Goal: Transaction & Acquisition: Purchase product/service

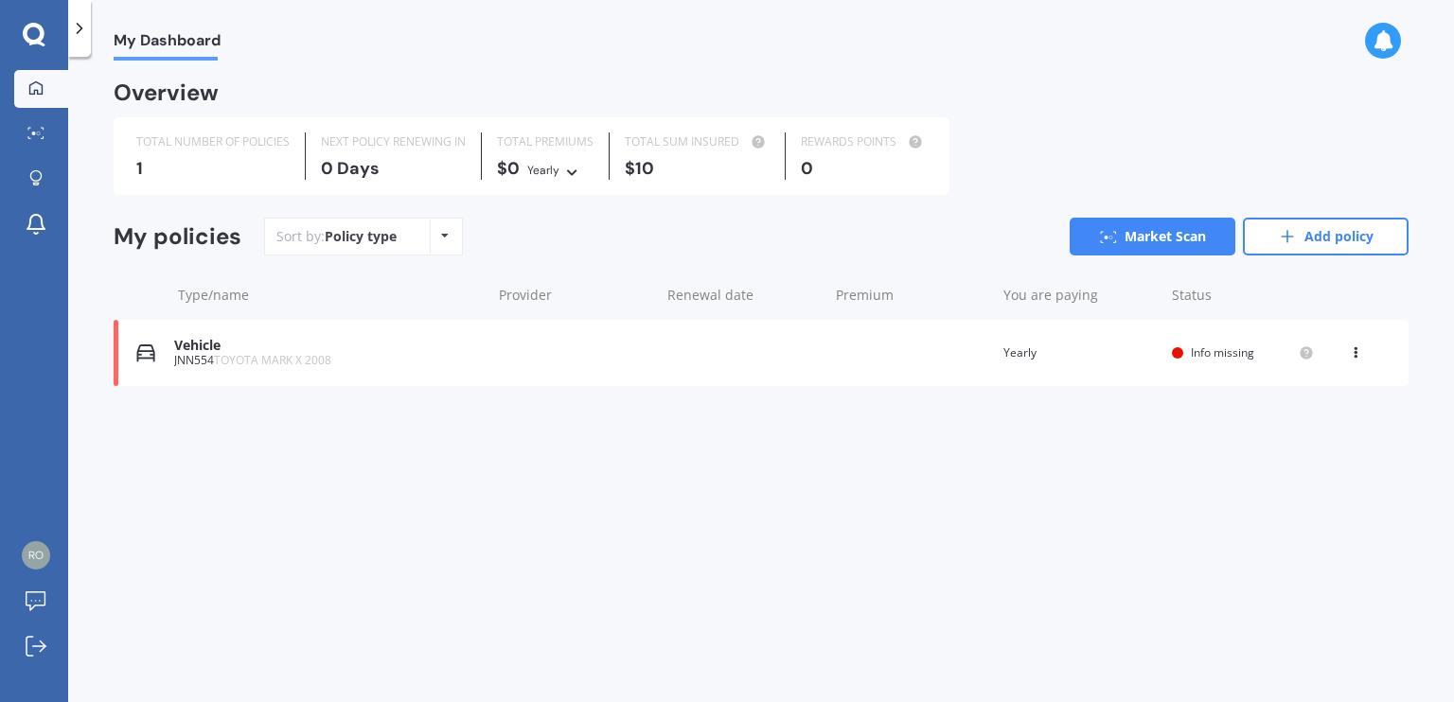
click at [1217, 358] on span "Info missing" at bounding box center [1222, 353] width 63 height 16
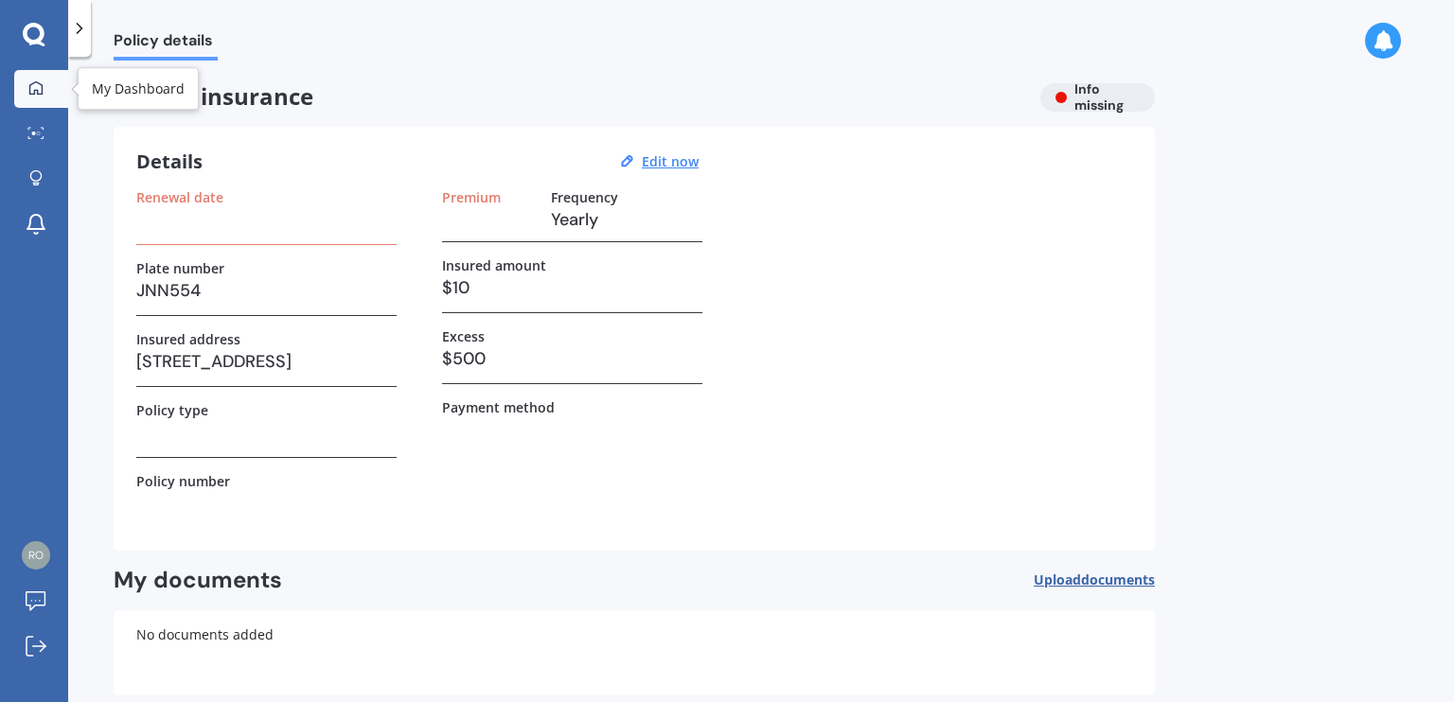
click at [45, 94] on div at bounding box center [36, 88] width 28 height 17
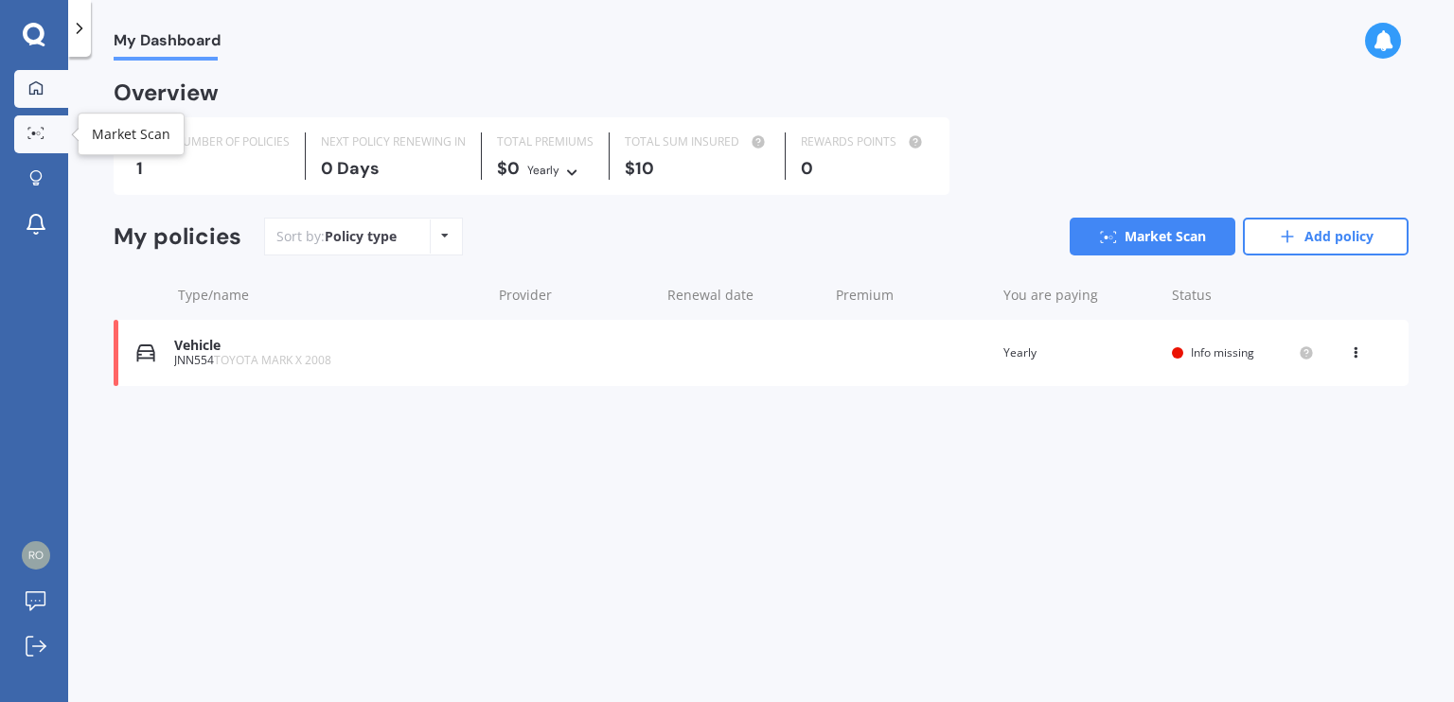
click at [40, 131] on icon at bounding box center [35, 133] width 17 height 12
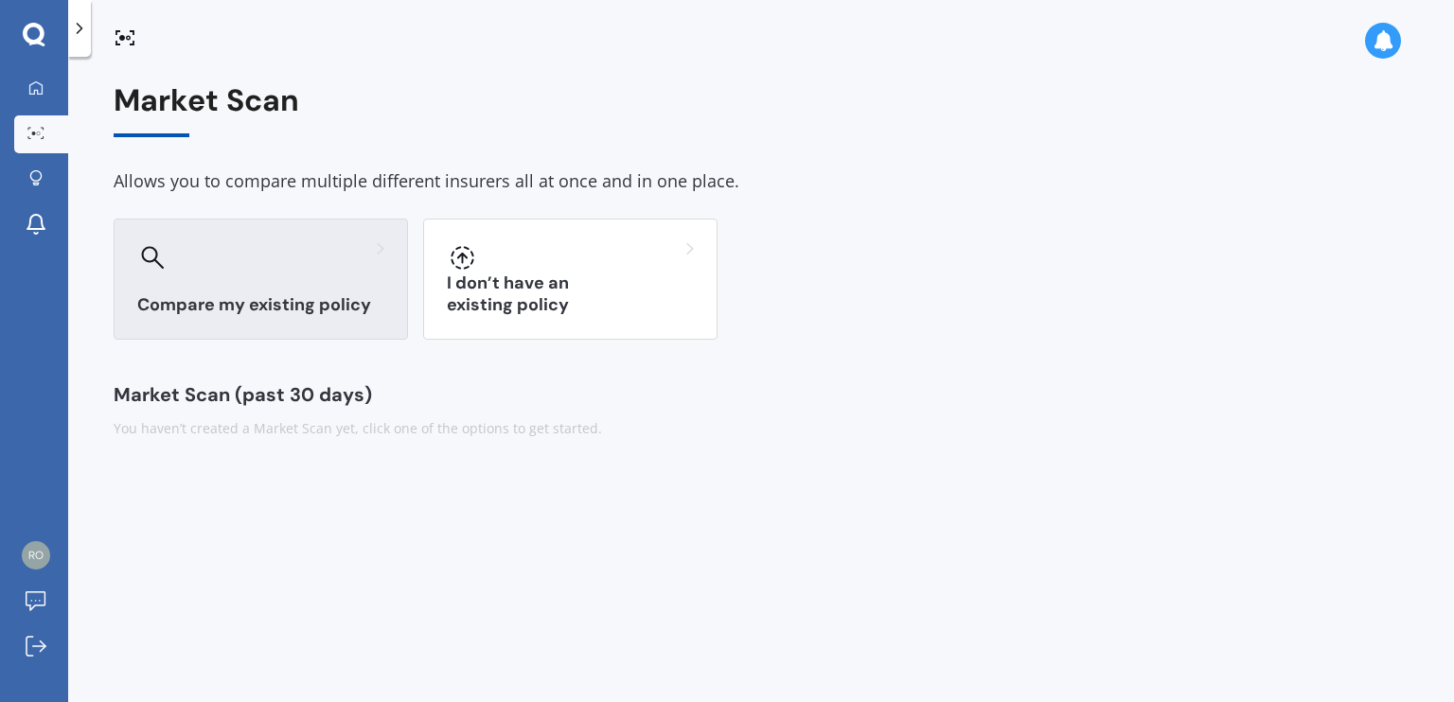
click at [256, 305] on h3 "Compare my existing policy" at bounding box center [260, 305] width 247 height 22
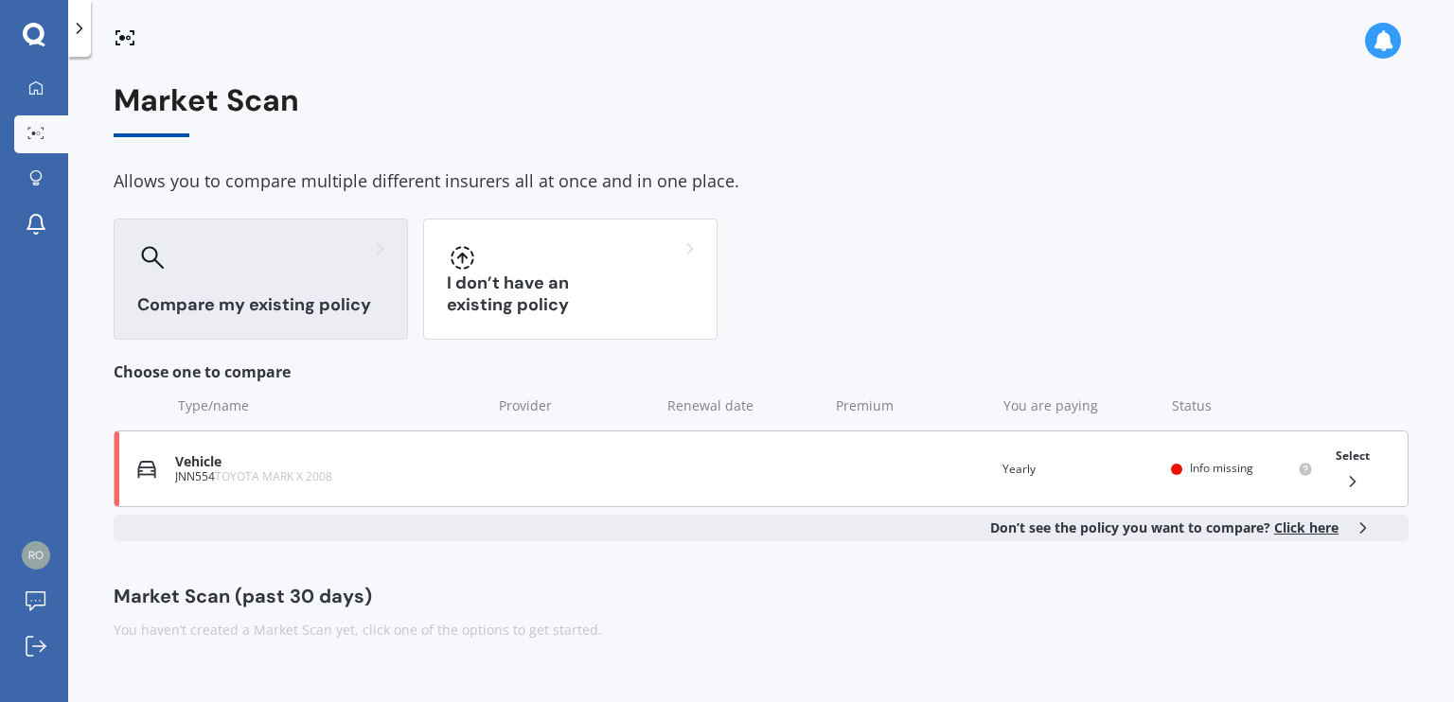
click at [267, 462] on div "Vehicle" at bounding box center [328, 462] width 307 height 16
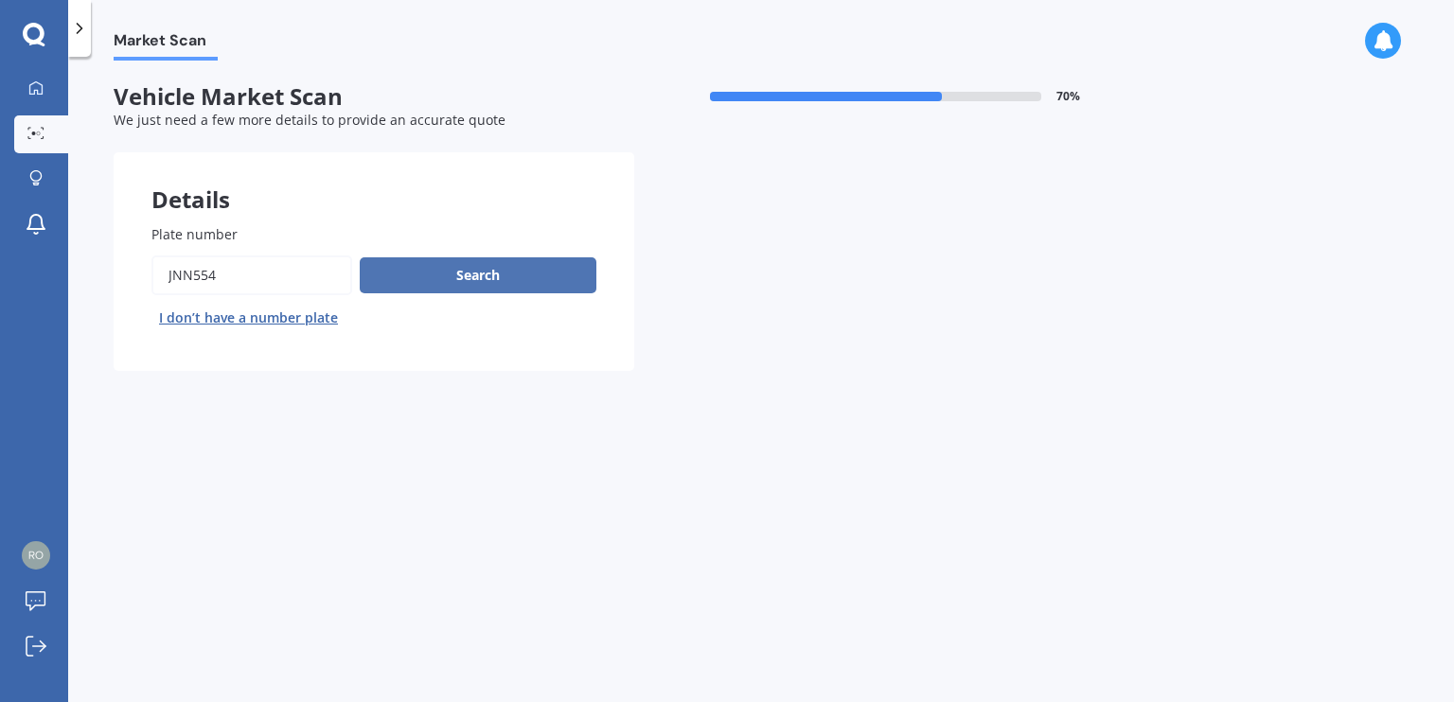
click at [417, 275] on button "Search" at bounding box center [478, 276] width 237 height 36
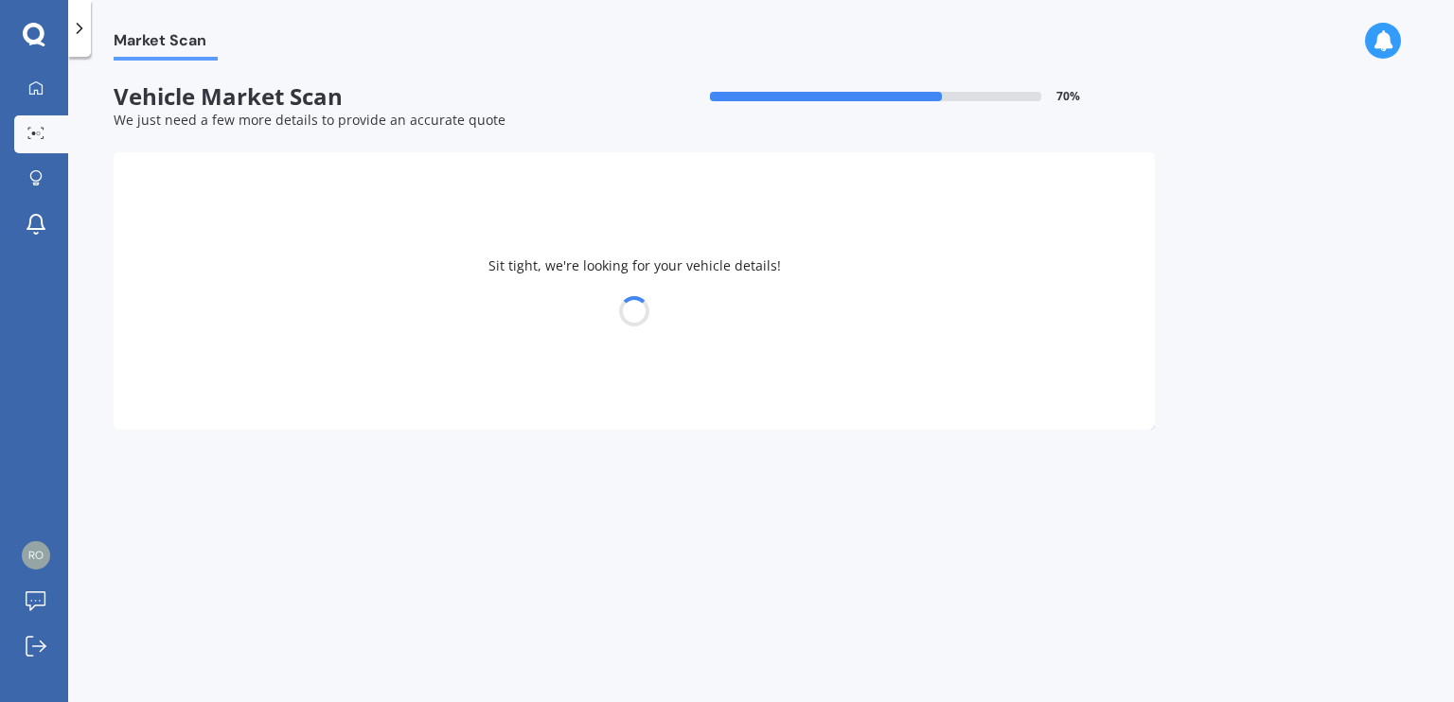
select select "30"
select select "03"
select select "1982"
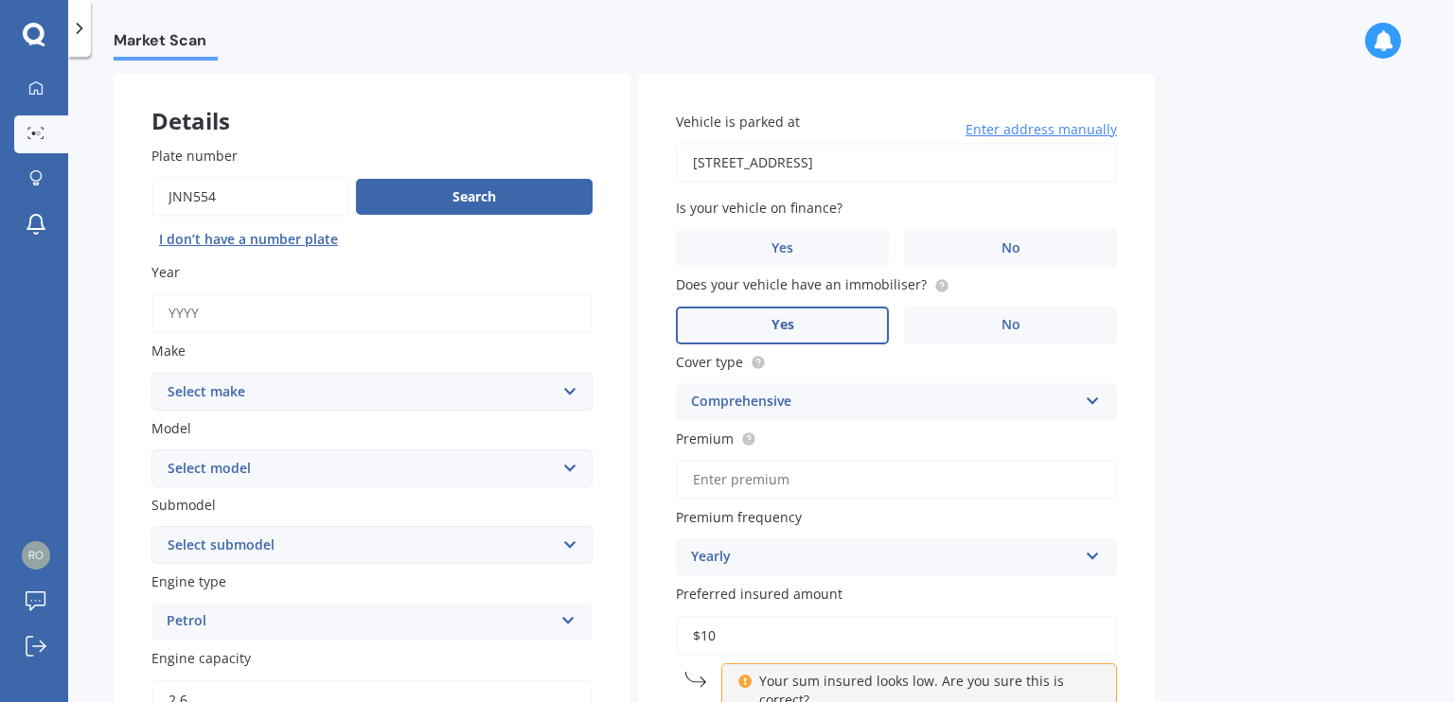
scroll to position [85, 0]
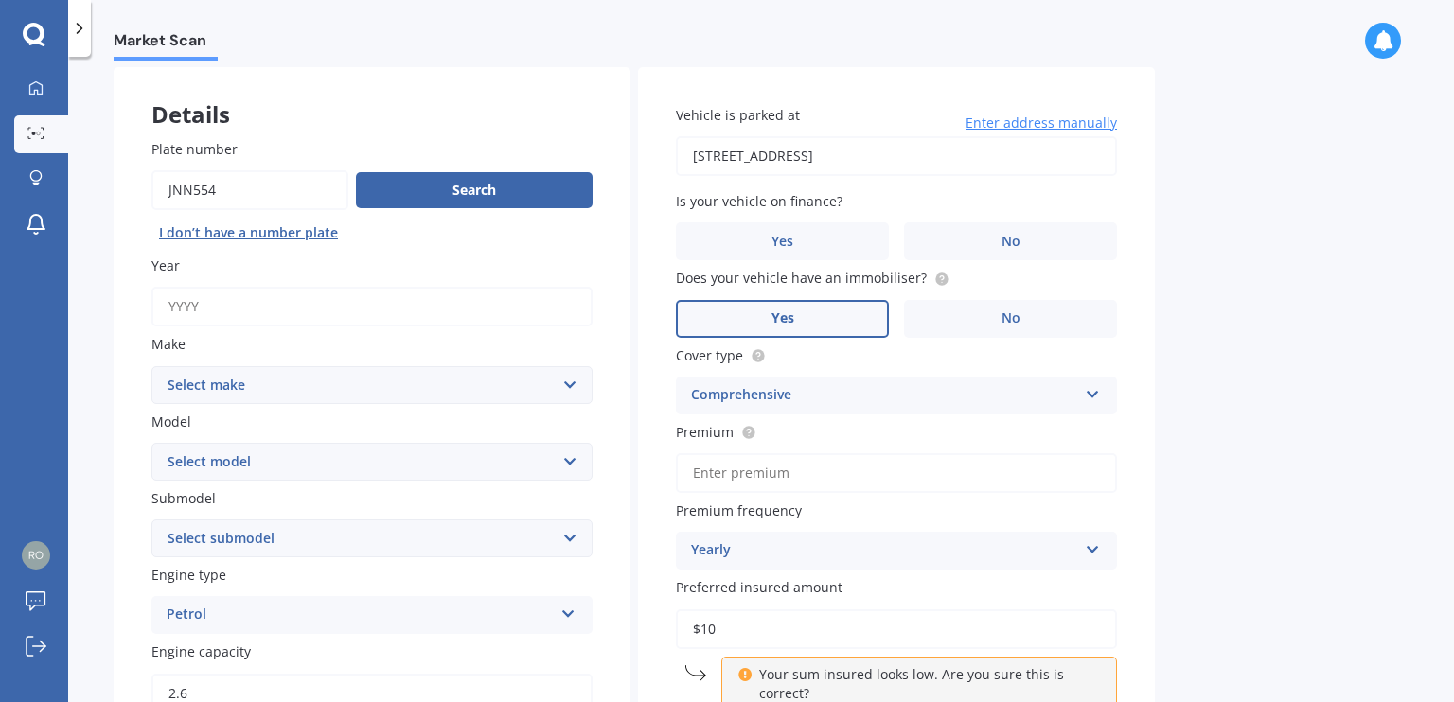
click at [272, 317] on input "Year" at bounding box center [371, 307] width 441 height 40
type input "2008"
click at [296, 387] on select "Select make AC ALFA ROMEO ASTON [PERSON_NAME] AUDI AUSTIN BEDFORD Bentley BMW B…" at bounding box center [371, 385] width 441 height 38
select select "TOYOTA"
click at [151, 366] on select "Select make AC ALFA ROMEO ASTON [PERSON_NAME] AUDI AUSTIN BEDFORD Bentley BMW B…" at bounding box center [371, 385] width 441 height 38
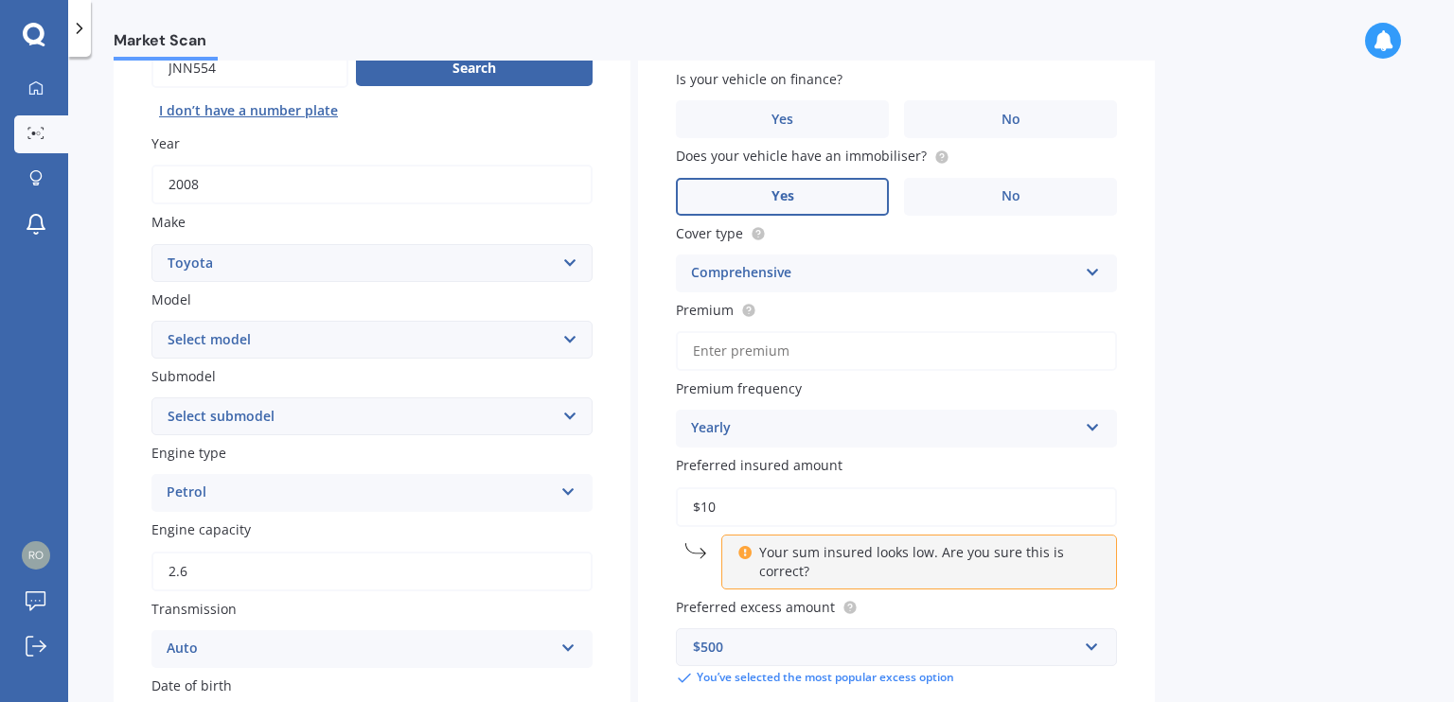
scroll to position [208, 0]
click at [358, 344] on select "Select model 4 Runner 86 [PERSON_NAME] Alphard Altezza Aqua Aristo Aurion Auris…" at bounding box center [371, 339] width 441 height 38
select select "MARK X"
click at [151, 320] on select "Select model 4 Runner 86 [PERSON_NAME] Alphard Altezza Aqua Aristo Aurion Auris…" at bounding box center [371, 339] width 441 height 38
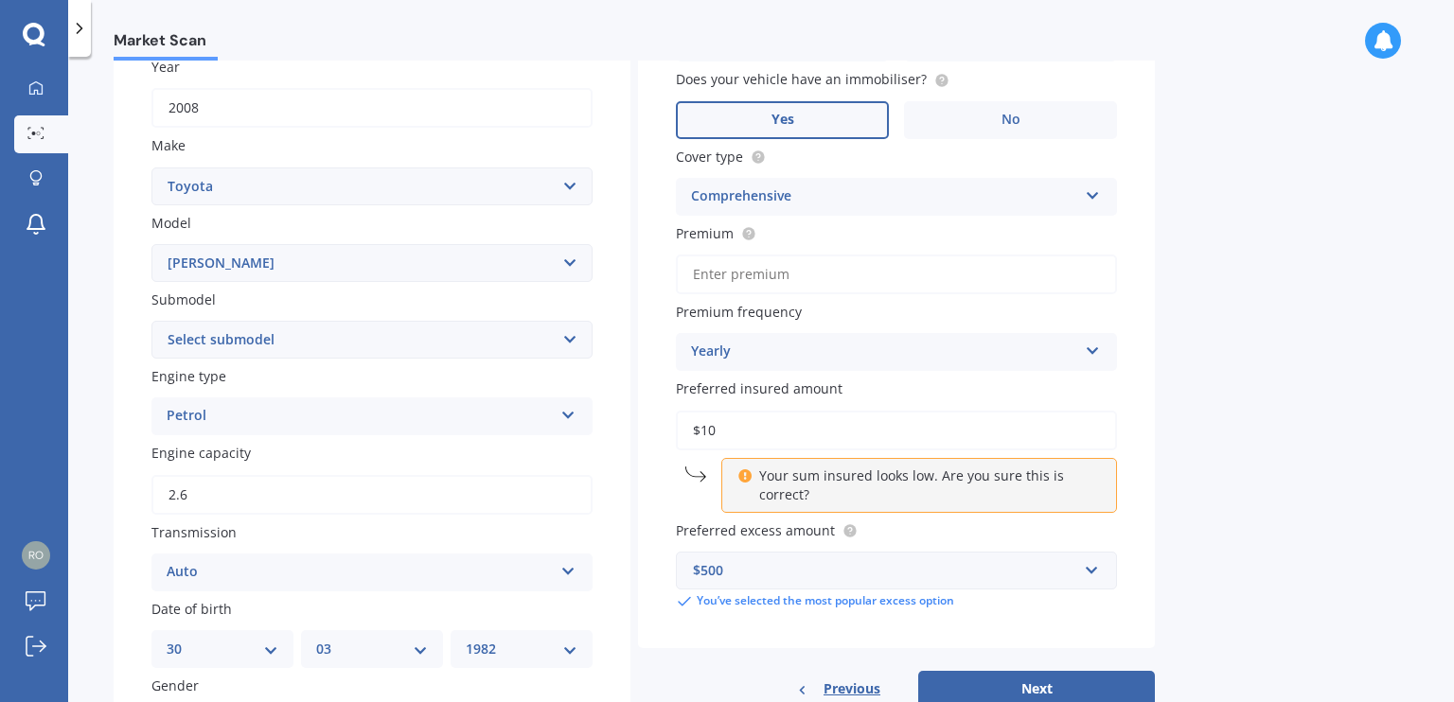
click at [315, 336] on select "Select submodel (All) Diesel" at bounding box center [371, 340] width 441 height 38
select select "(ALL)"
click at [151, 321] on select "Select submodel (All) Diesel" at bounding box center [371, 340] width 441 height 38
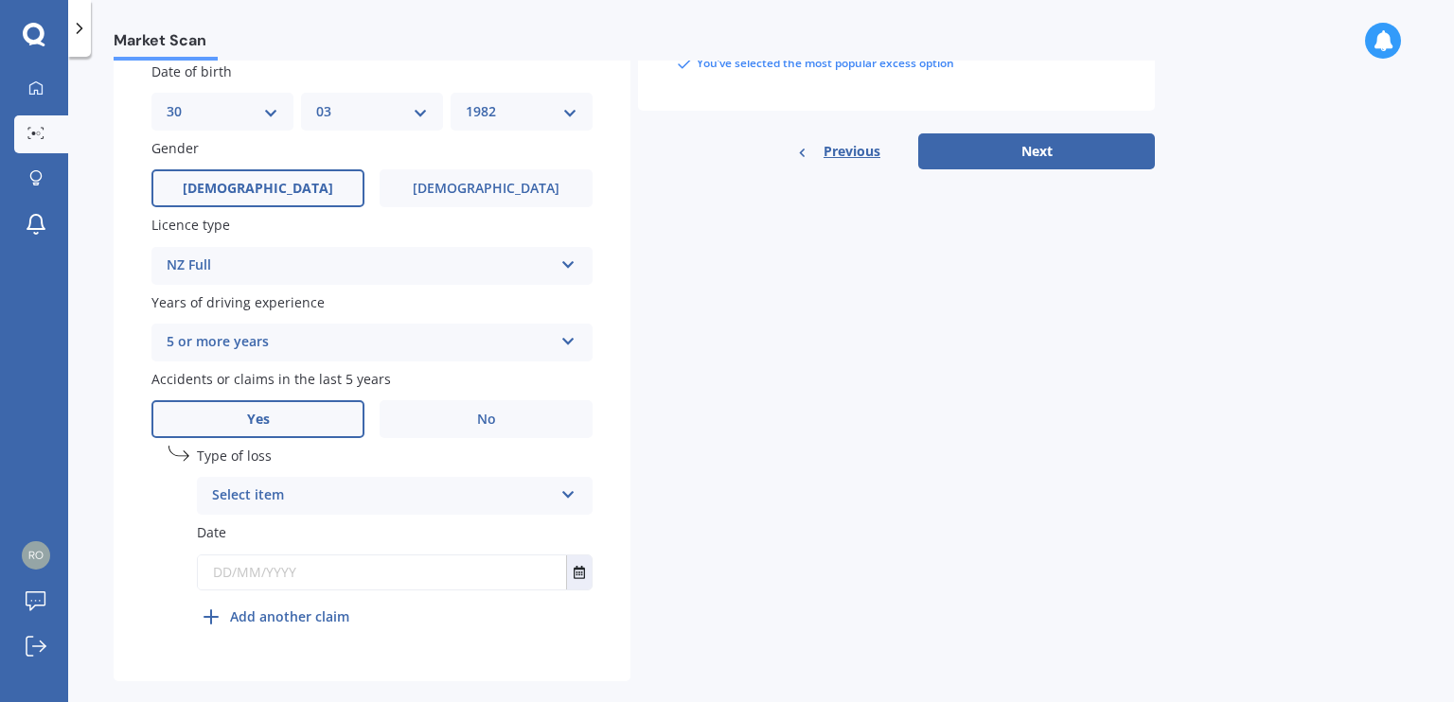
scroll to position [849, 0]
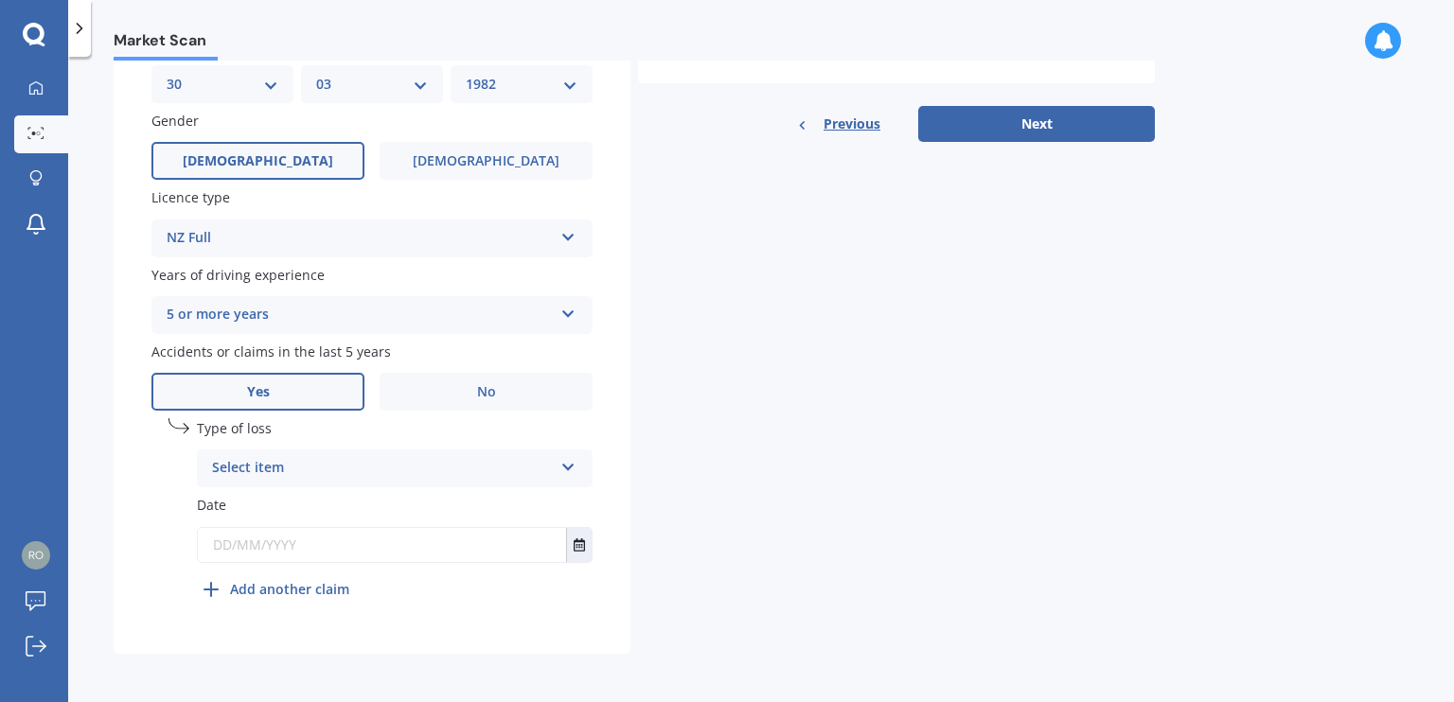
click at [366, 457] on div "Select item" at bounding box center [382, 468] width 341 height 23
click at [317, 511] on span "At fault accident" at bounding box center [266, 505] width 107 height 18
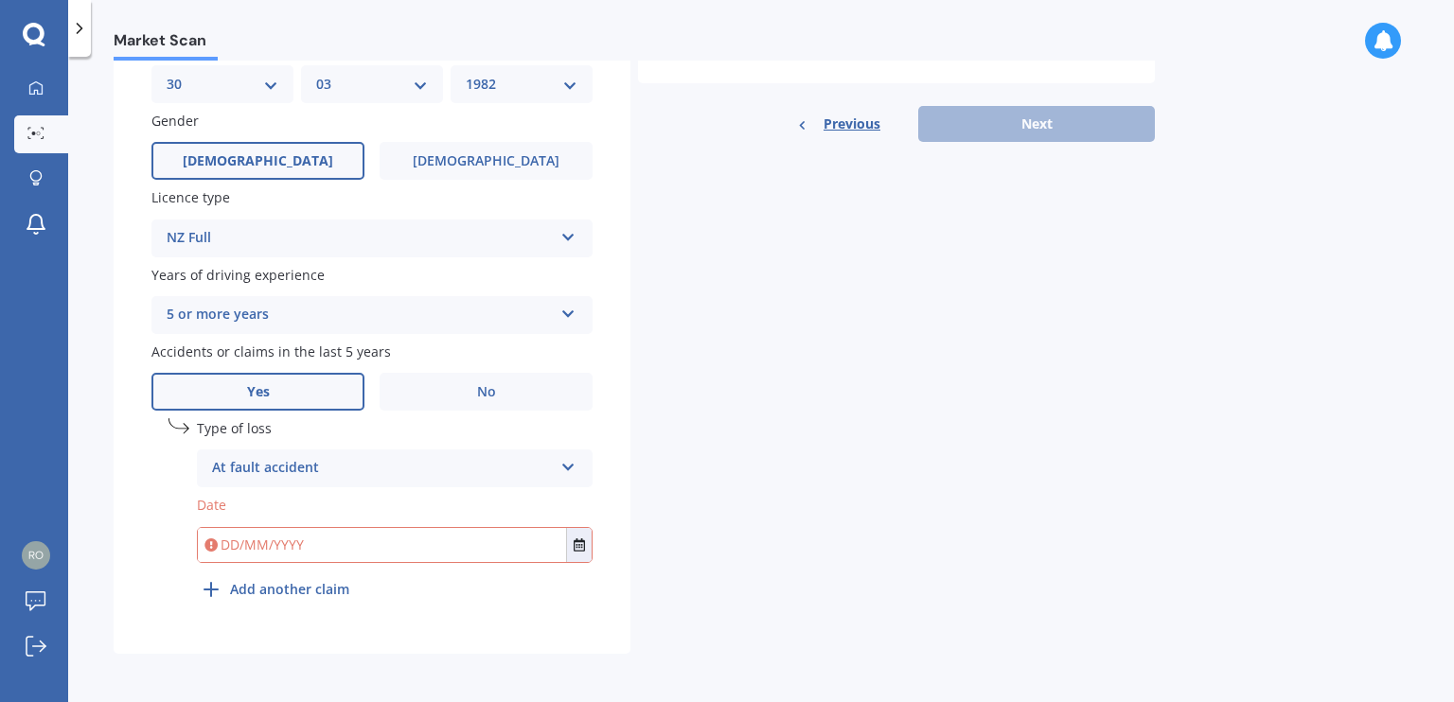
click at [288, 536] on input "text" at bounding box center [382, 545] width 368 height 34
type input "[DATE]"
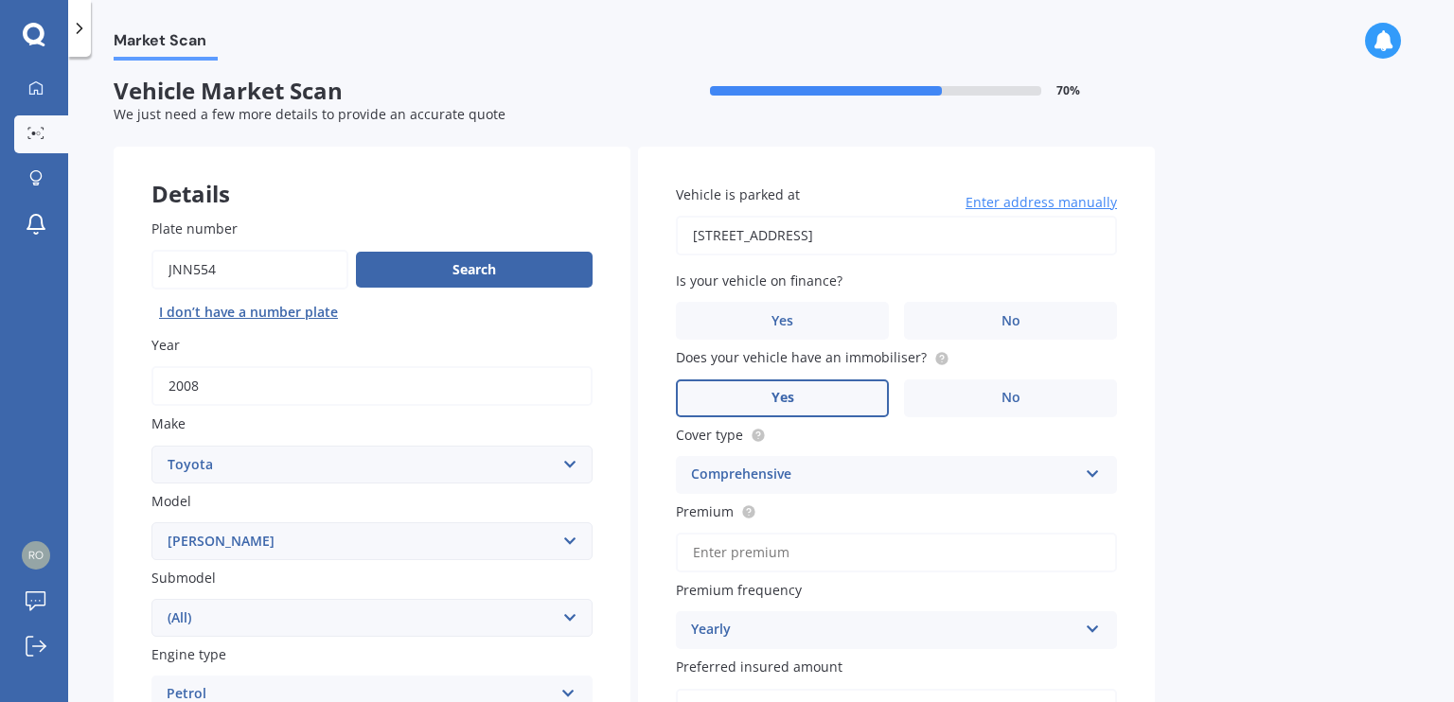
scroll to position [0, 0]
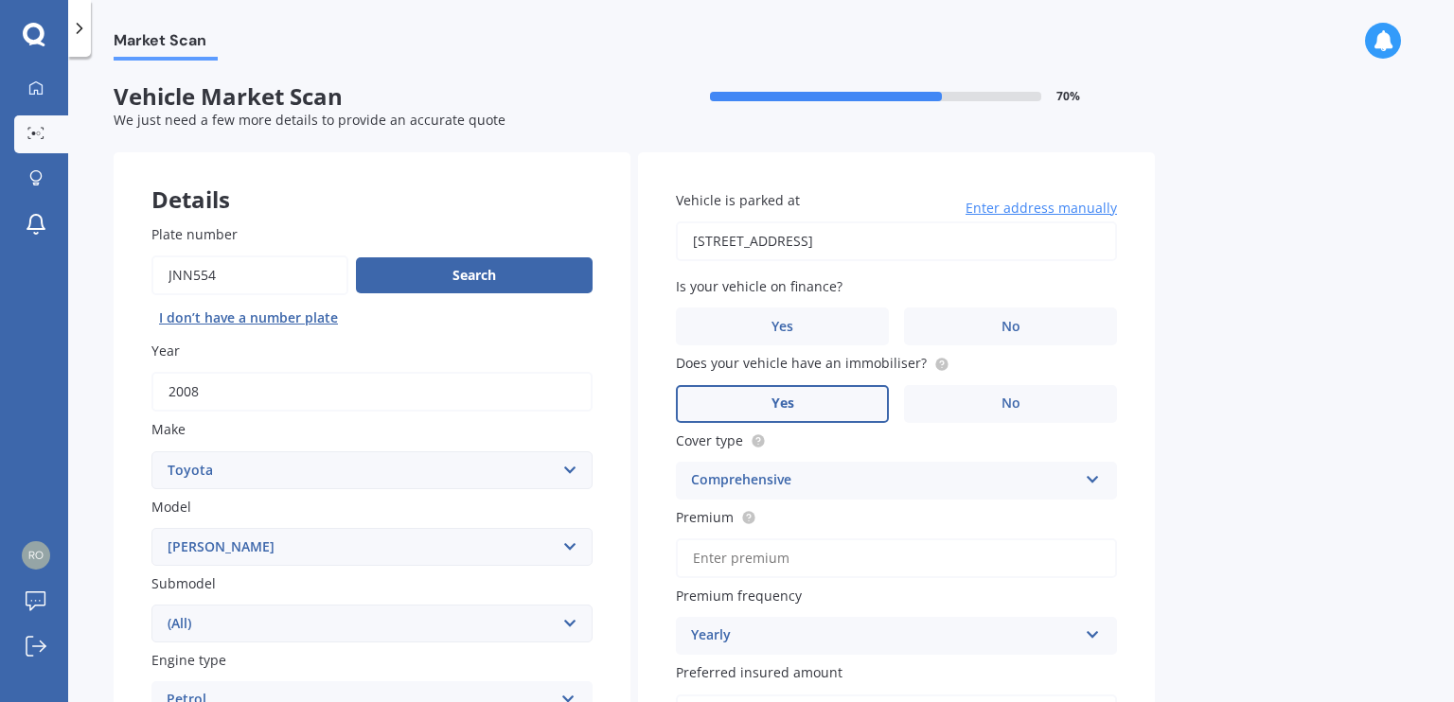
click at [1060, 243] on input "[STREET_ADDRESS]" at bounding box center [896, 242] width 441 height 40
drag, startPoint x: 1060, startPoint y: 243, endPoint x: 629, endPoint y: 302, distance: 435.7
type input "[STREET_ADDRESS]"
click at [963, 327] on label "No" at bounding box center [1010, 327] width 213 height 38
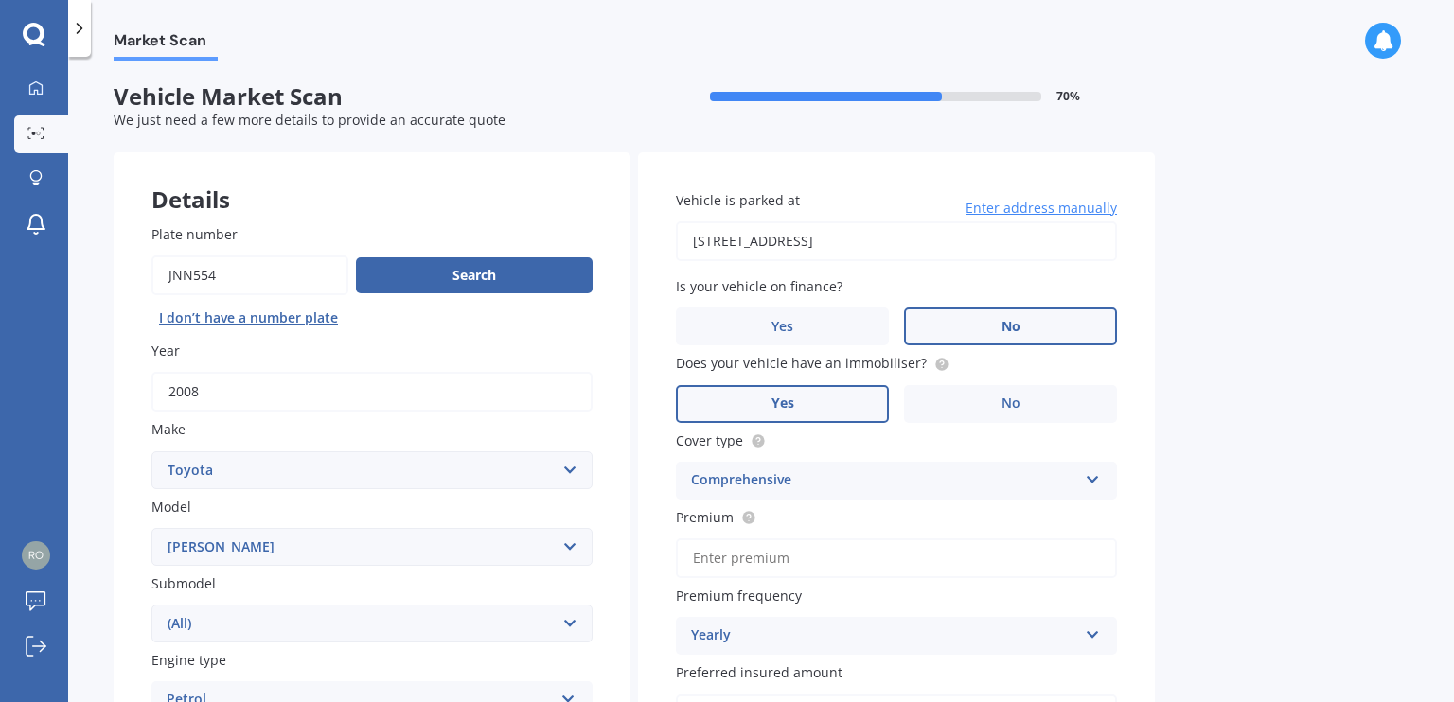
click at [0, 0] on input "No" at bounding box center [0, 0] width 0 height 0
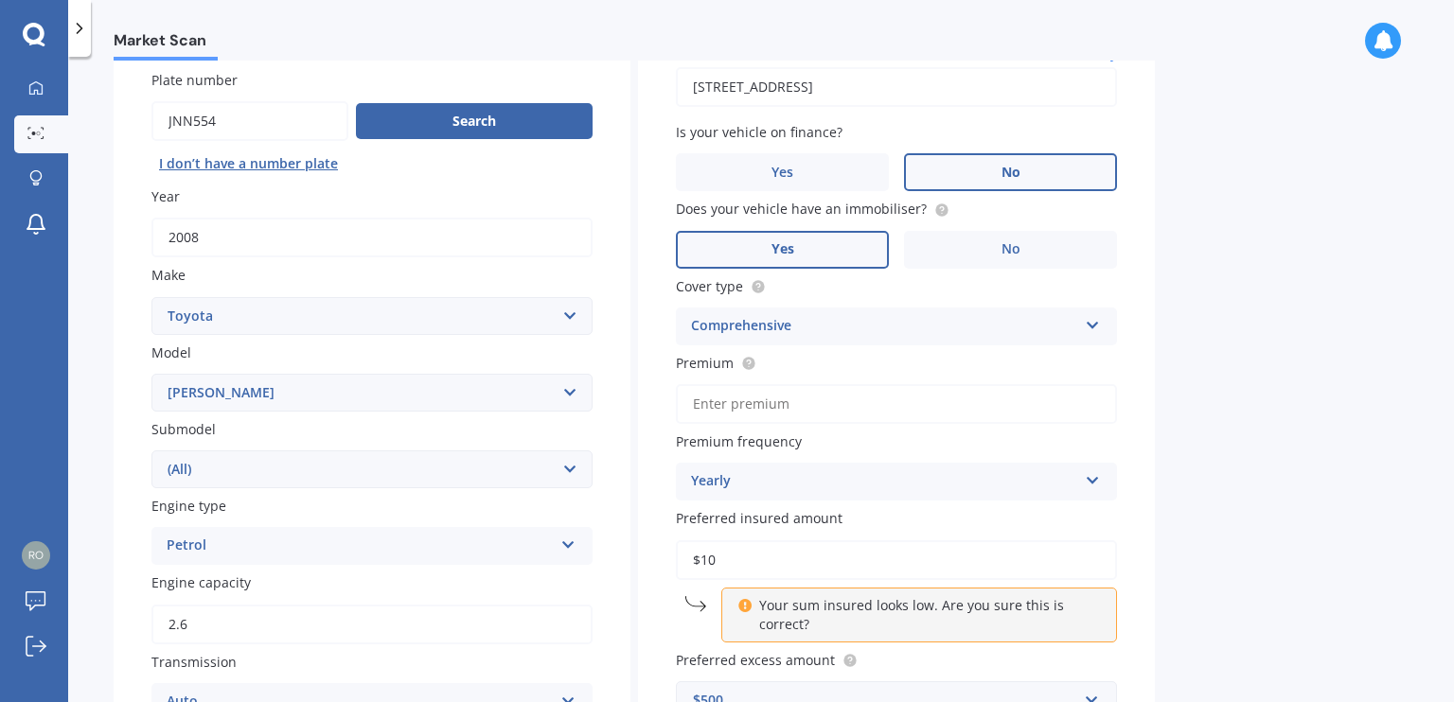
scroll to position [166, 0]
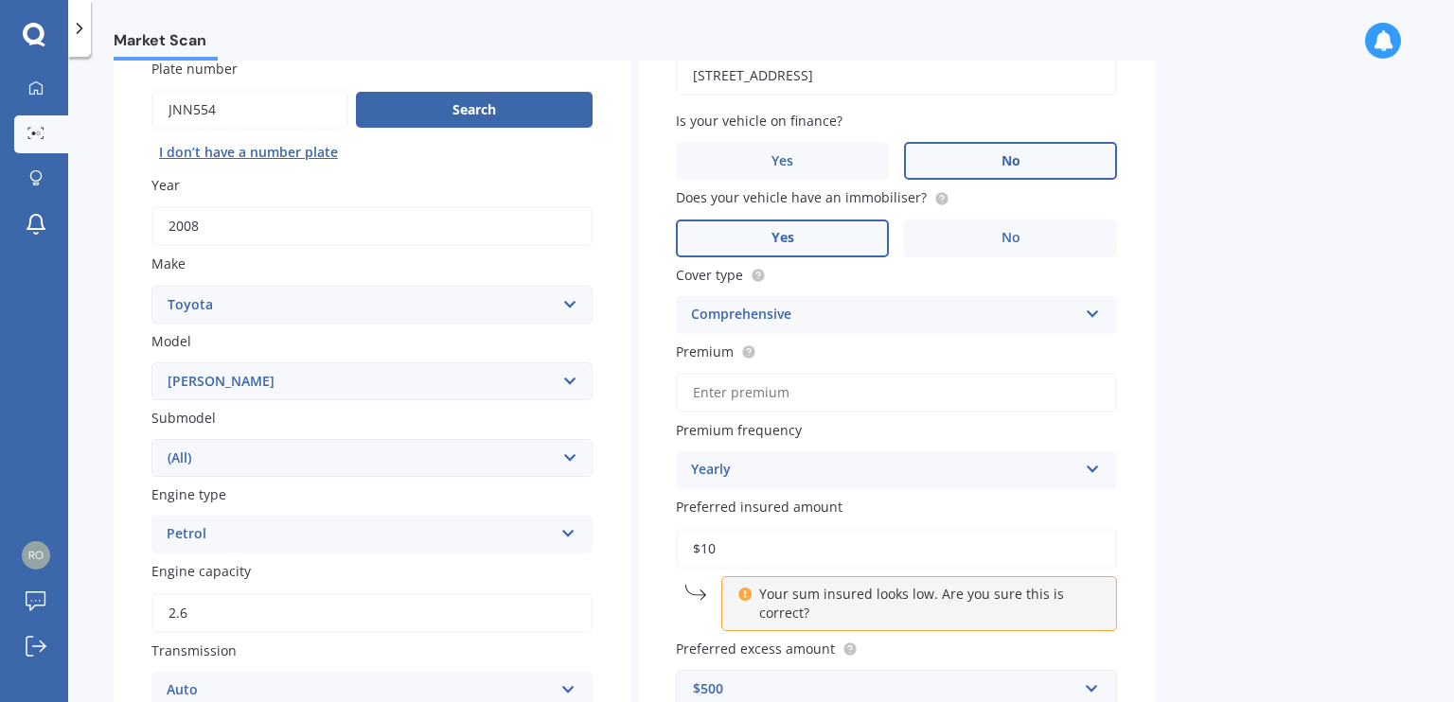
click at [852, 313] on div "Comprehensive" at bounding box center [884, 315] width 386 height 23
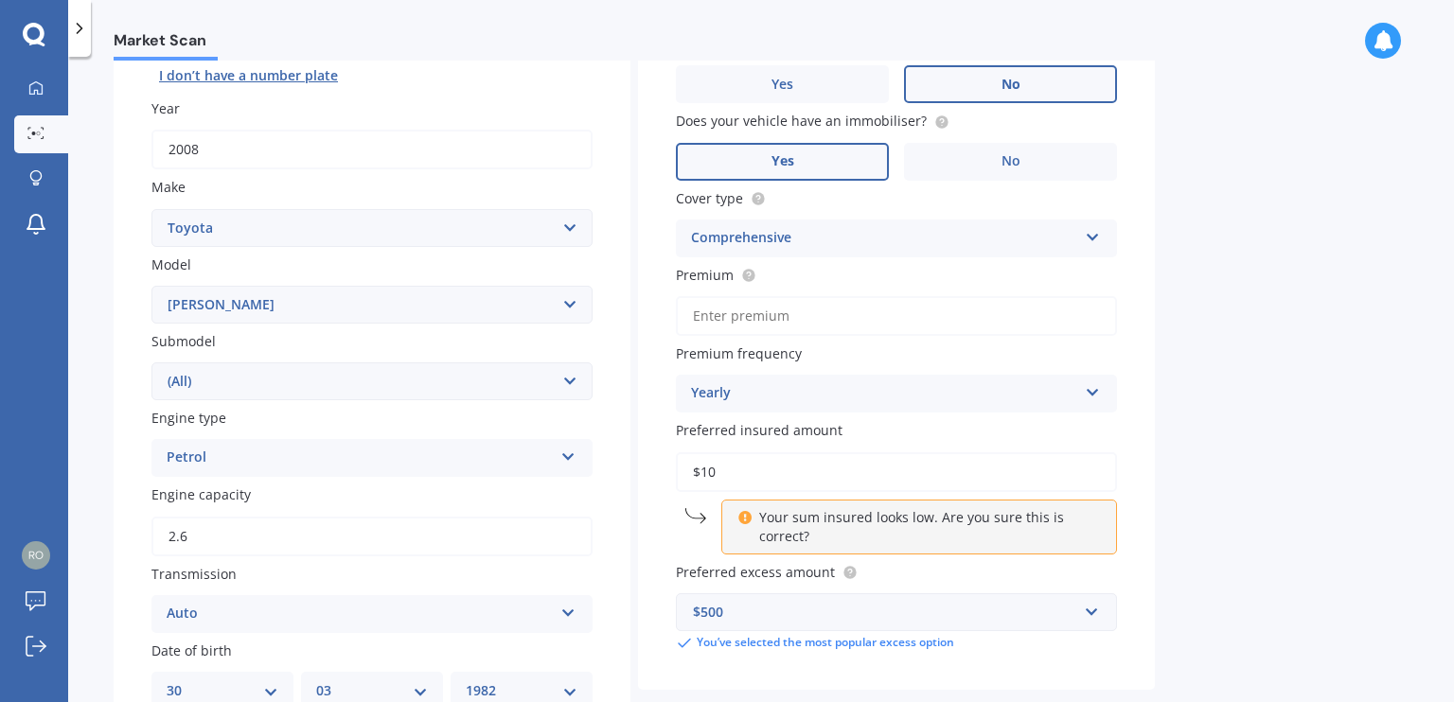
scroll to position [242, 0]
click at [823, 390] on div "Yearly" at bounding box center [884, 393] width 386 height 23
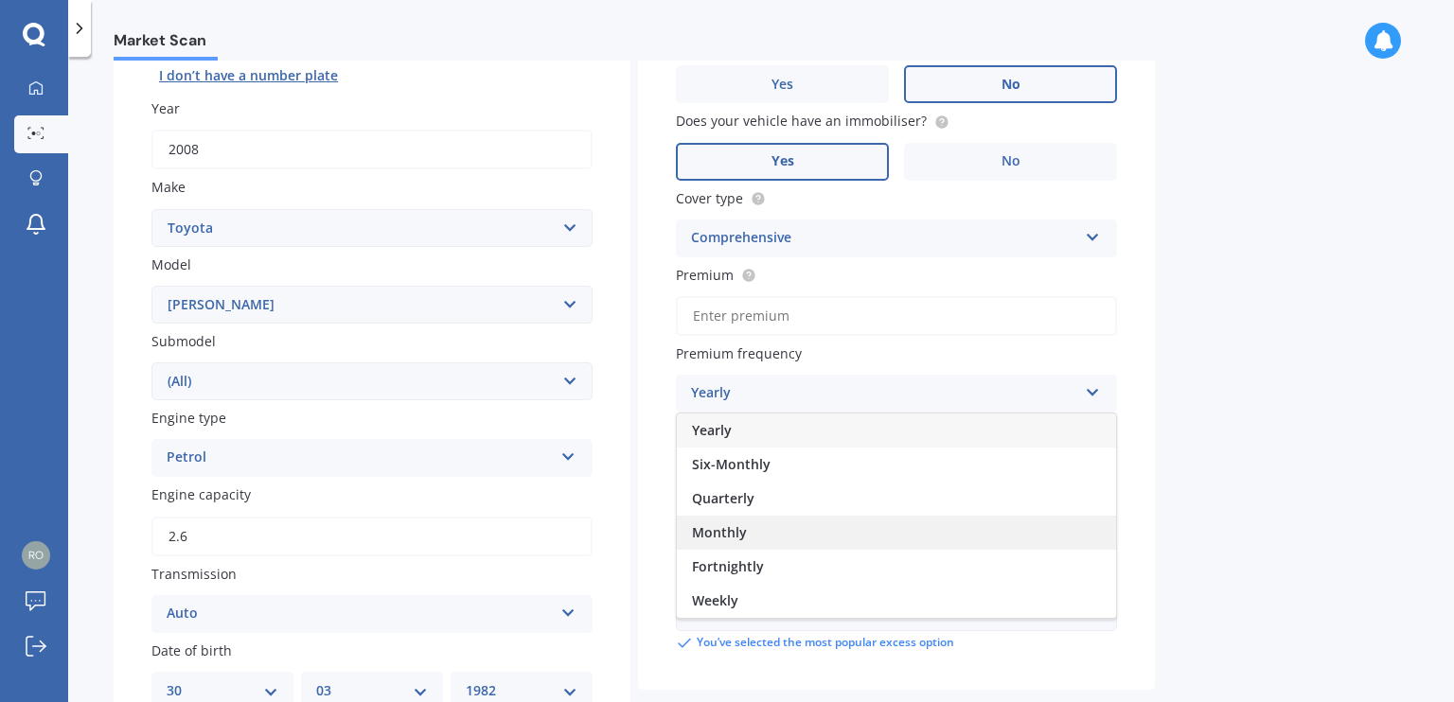
click at [758, 532] on div "Monthly" at bounding box center [896, 533] width 439 height 34
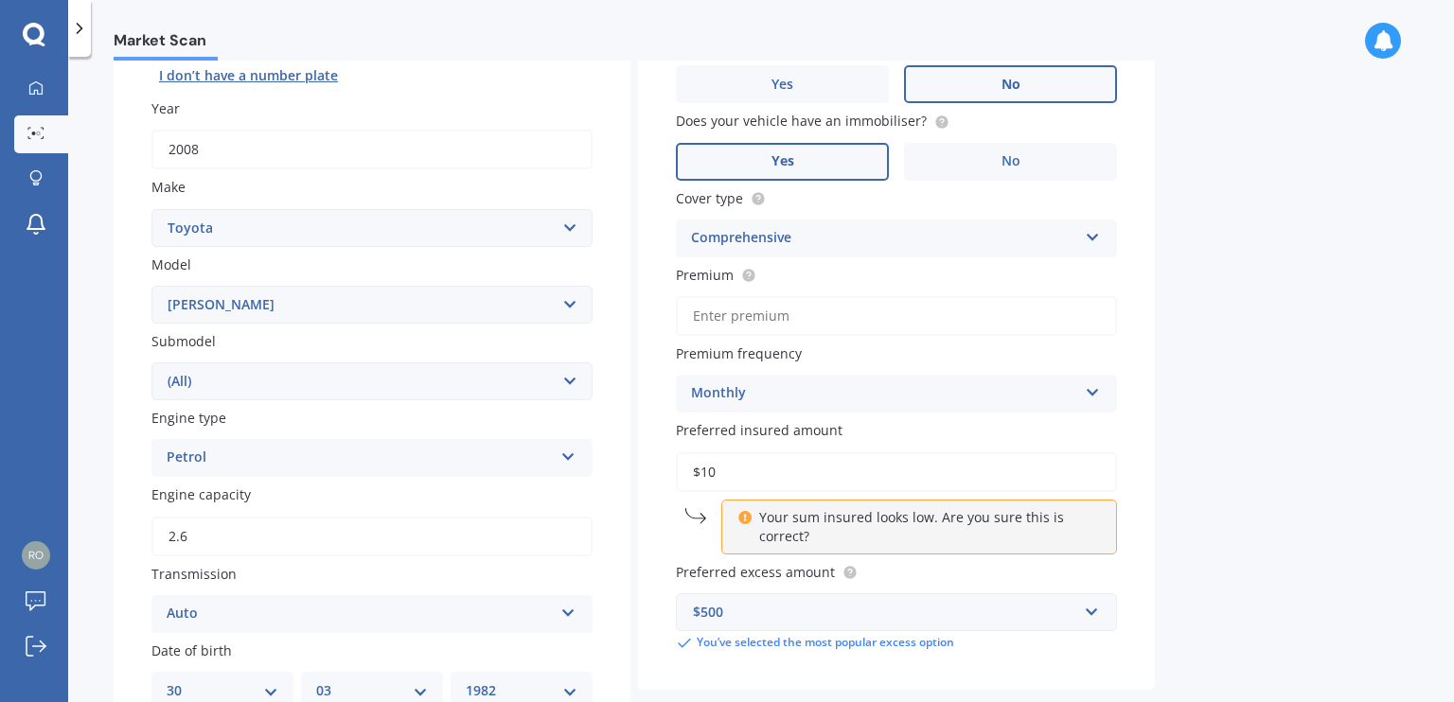
scroll to position [314, 0]
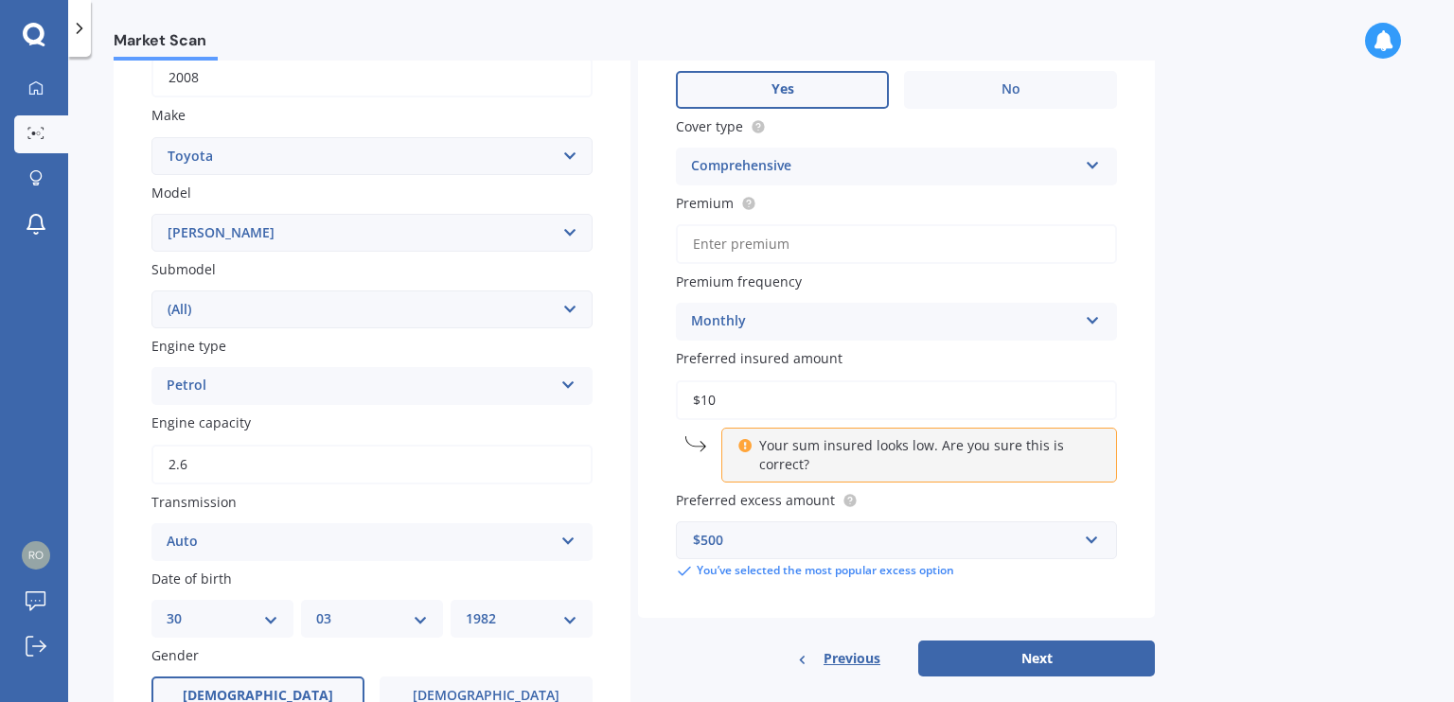
click at [775, 403] on input "$10" at bounding box center [896, 401] width 441 height 40
type input "$1"
click at [1234, 450] on div "Market Scan Vehicle Market Scan 70 % We just need a few more details to provide…" at bounding box center [761, 384] width 1386 height 646
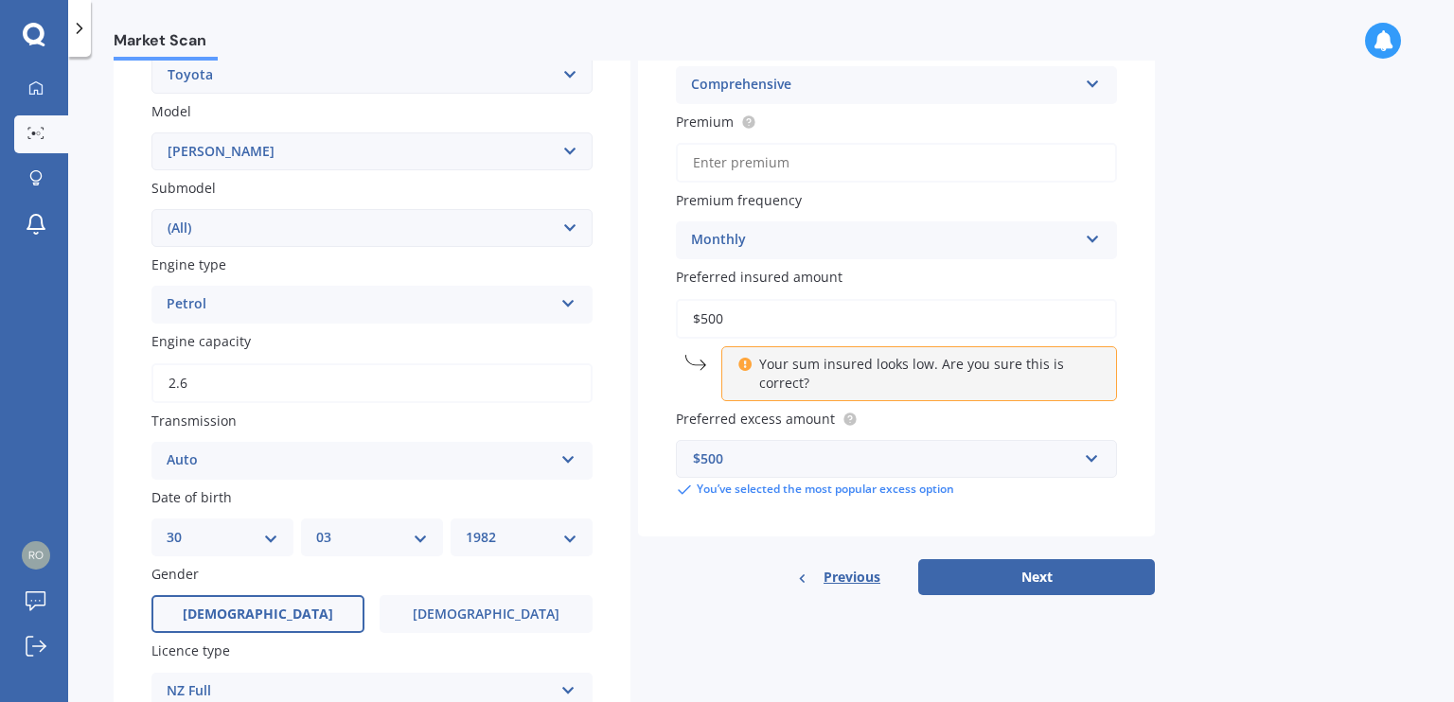
scroll to position [441, 0]
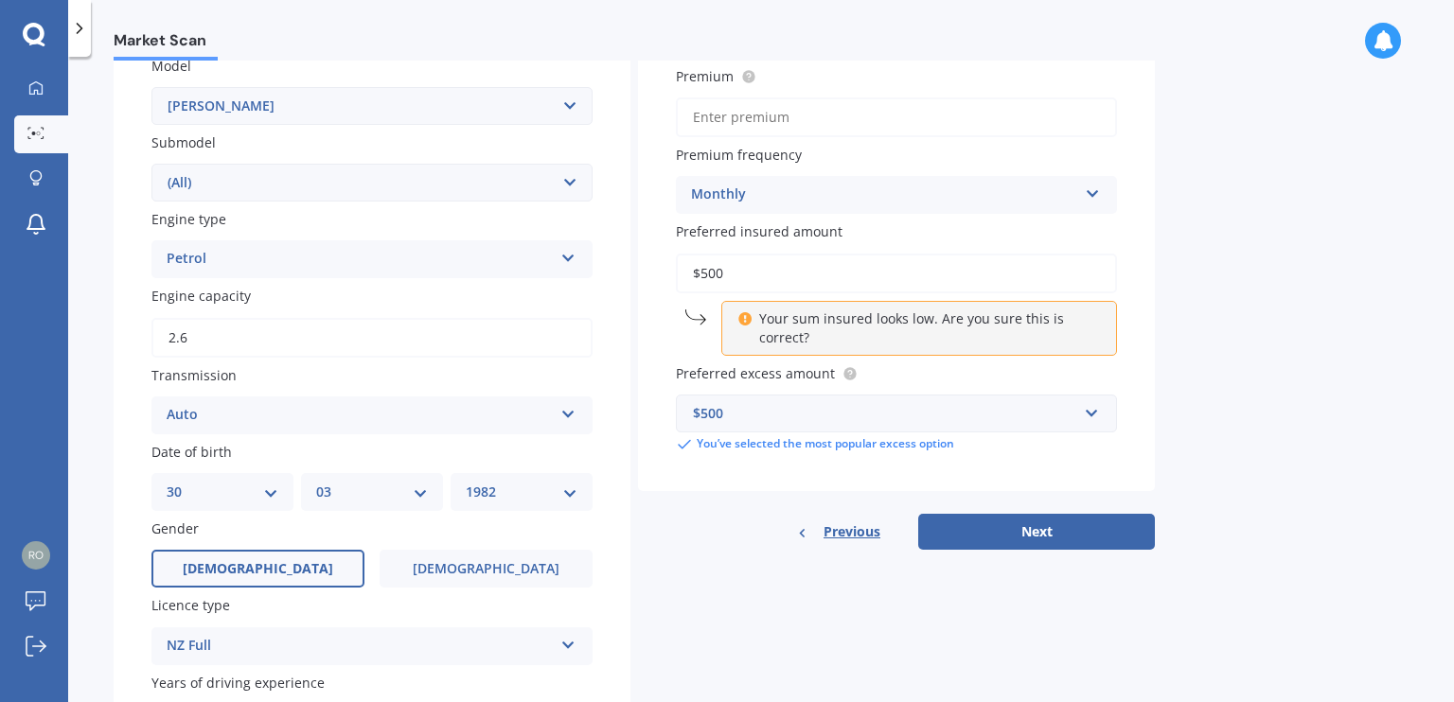
drag, startPoint x: 739, startPoint y: 270, endPoint x: 566, endPoint y: 298, distance: 175.6
click at [566, 298] on div "Details Plate number Search I don’t have a number plate Year [DATE] Make Select…" at bounding box center [634, 386] width 1041 height 1351
click at [1253, 333] on div "Market Scan Vehicle Market Scan 70 % We just need a few more details to provide…" at bounding box center [761, 384] width 1386 height 646
drag, startPoint x: 770, startPoint y: 277, endPoint x: 540, endPoint y: 313, distance: 232.8
click at [540, 313] on div "Details Plate number Search I don’t have a number plate Year [DATE] Make Select…" at bounding box center [634, 386] width 1041 height 1351
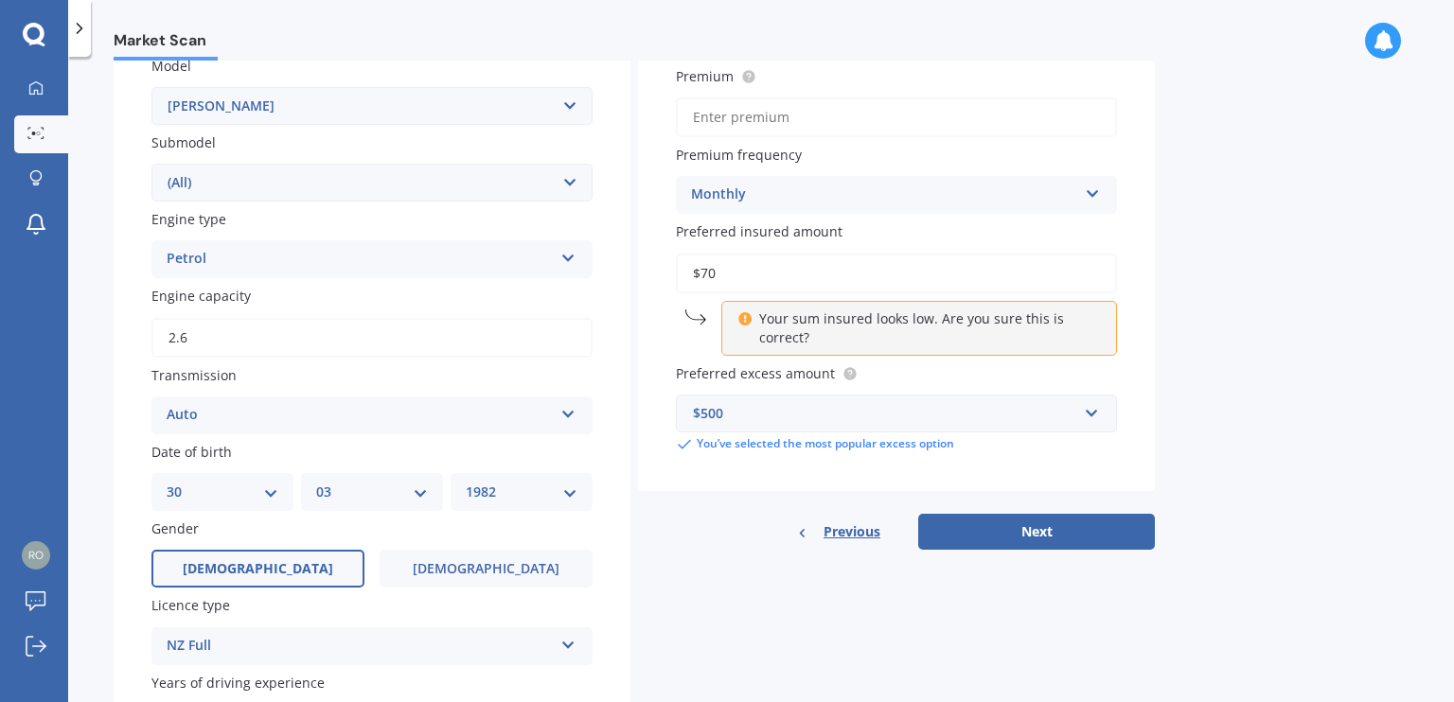
type input "$7"
click at [1308, 350] on div "Market Scan Vehicle Market Scan 70 % We just need a few more details to provide…" at bounding box center [761, 384] width 1386 height 646
drag, startPoint x: 768, startPoint y: 275, endPoint x: 557, endPoint y: 304, distance: 213.0
click at [557, 304] on div "Details Plate number Search I don’t have a number plate Year [DATE] Make Select…" at bounding box center [634, 386] width 1041 height 1351
type input "$750"
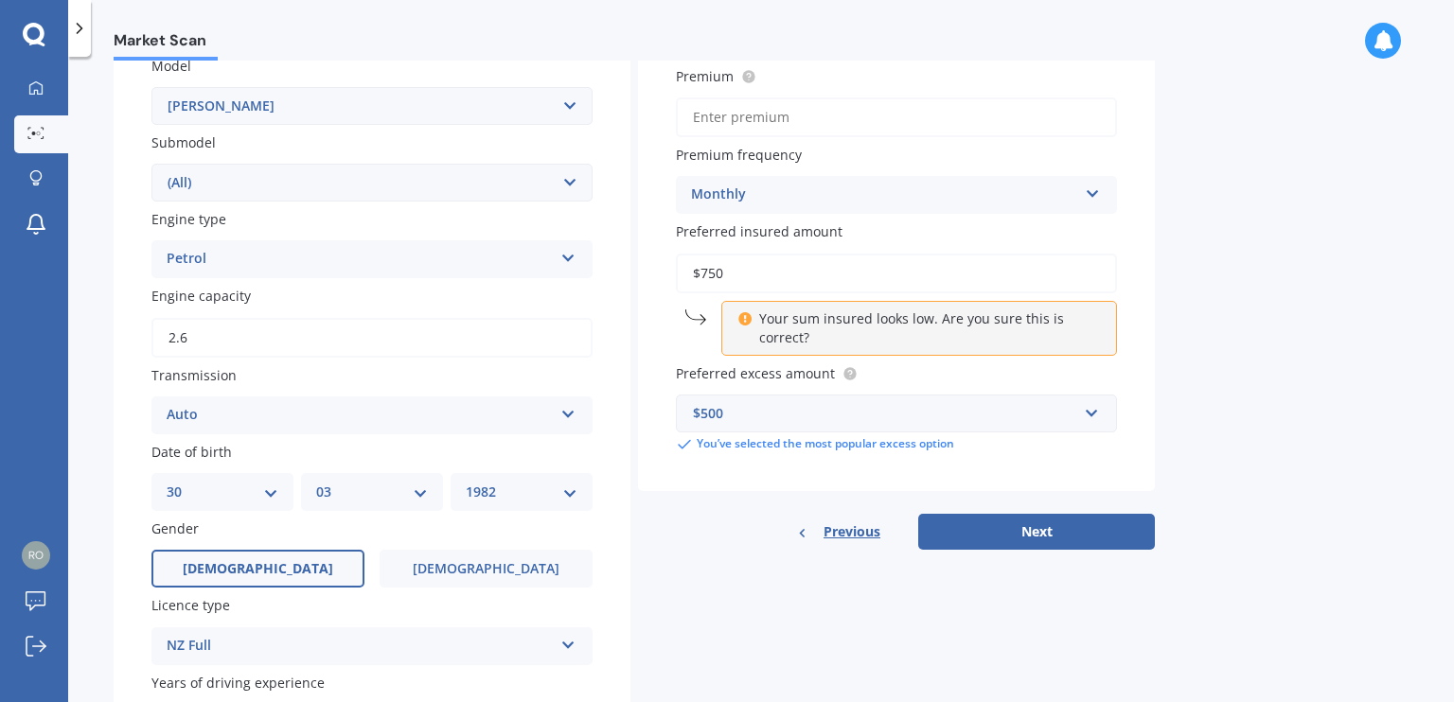
click at [1204, 370] on div "Market Scan Vehicle Market Scan 70 % We just need a few more details to provide…" at bounding box center [761, 384] width 1386 height 646
click at [1051, 529] on button "Next" at bounding box center [1036, 532] width 237 height 36
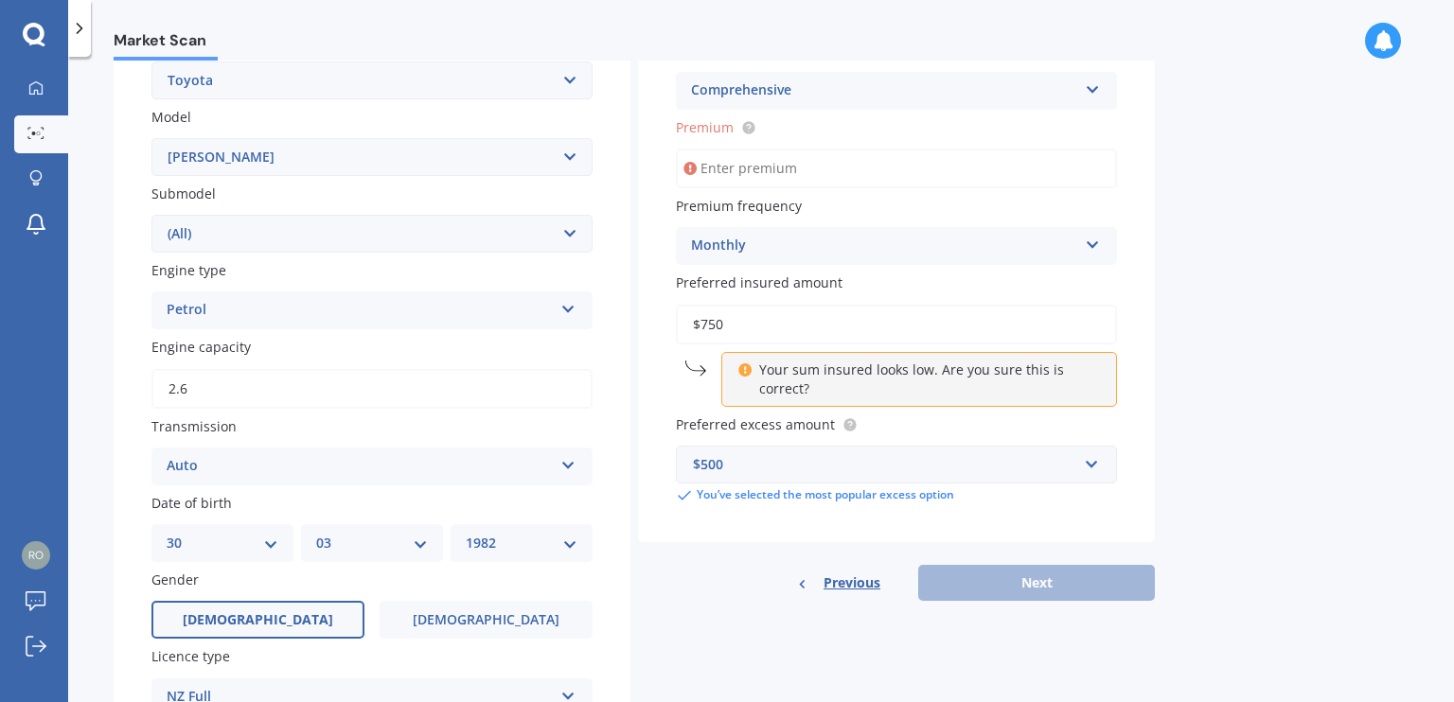
scroll to position [379, 0]
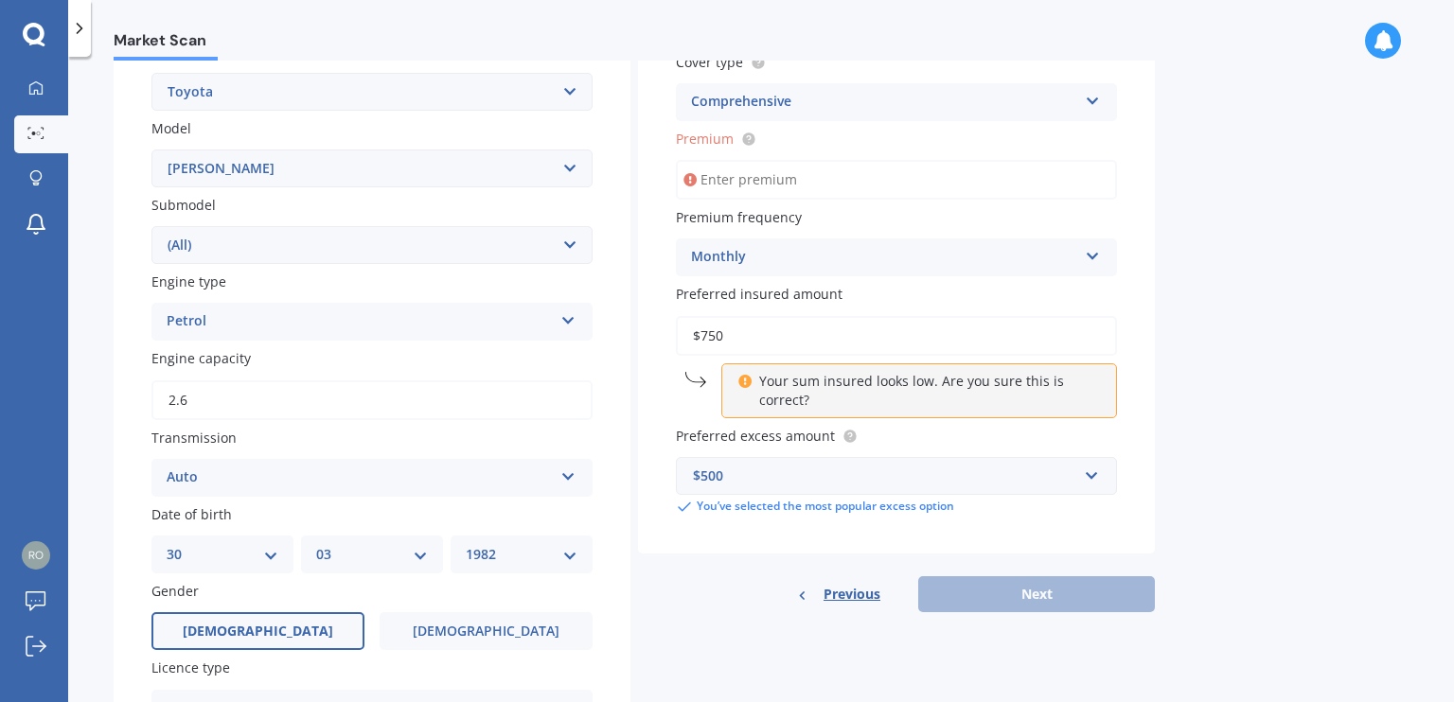
click at [737, 177] on input "Premium" at bounding box center [896, 180] width 441 height 40
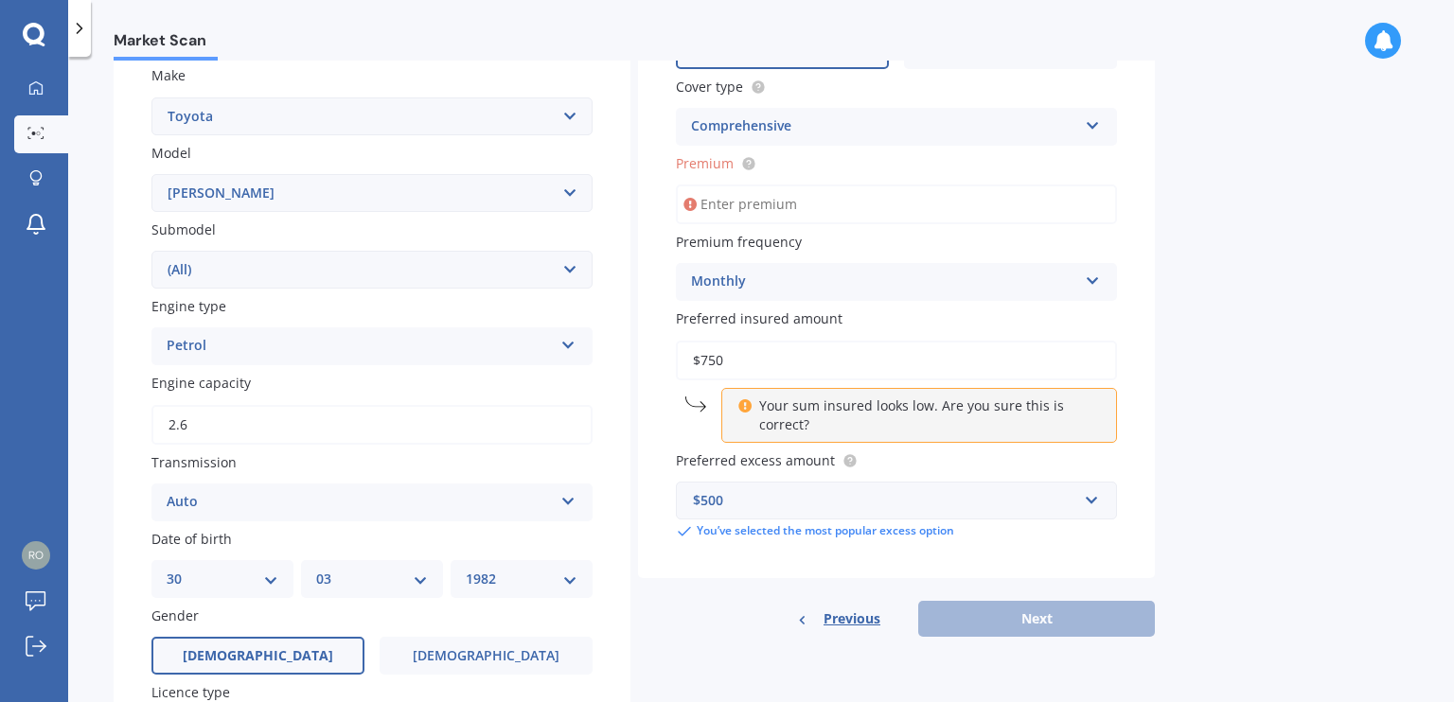
scroll to position [352, 0]
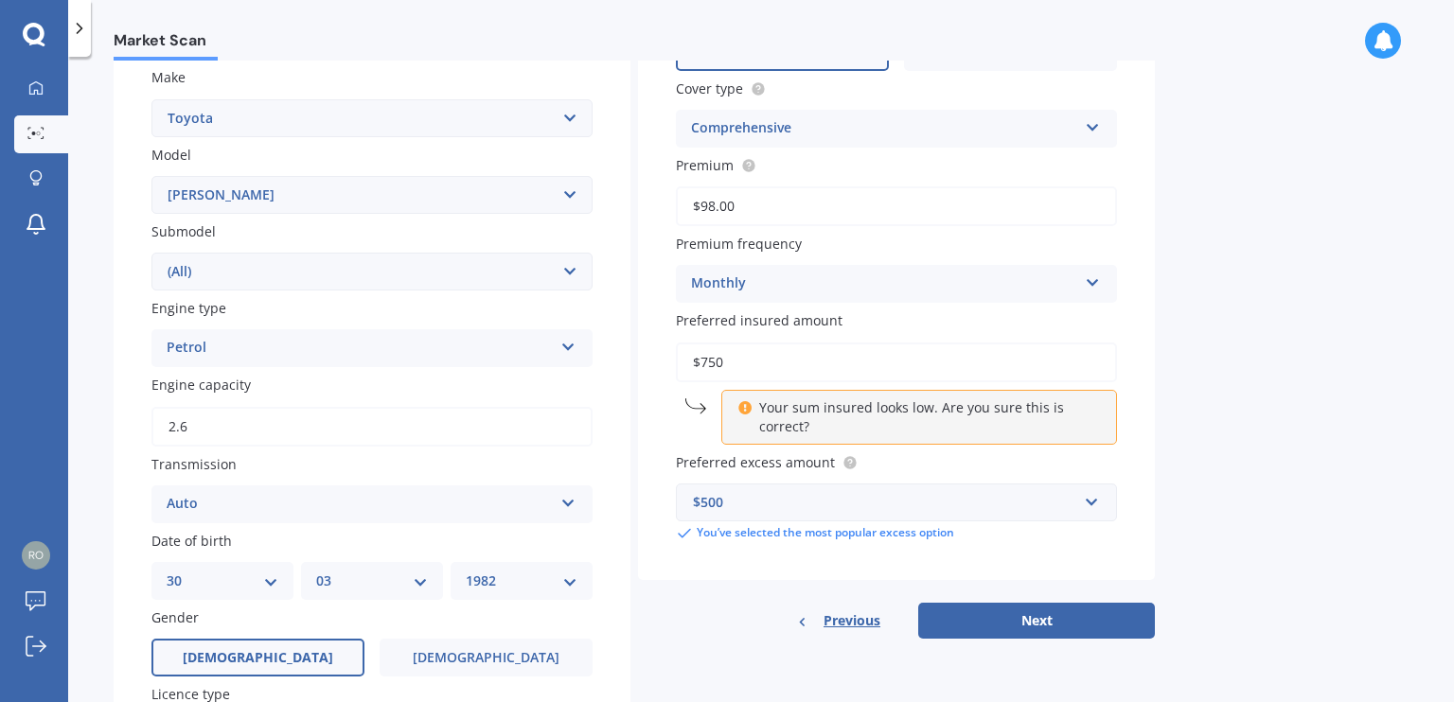
type input "$9.00"
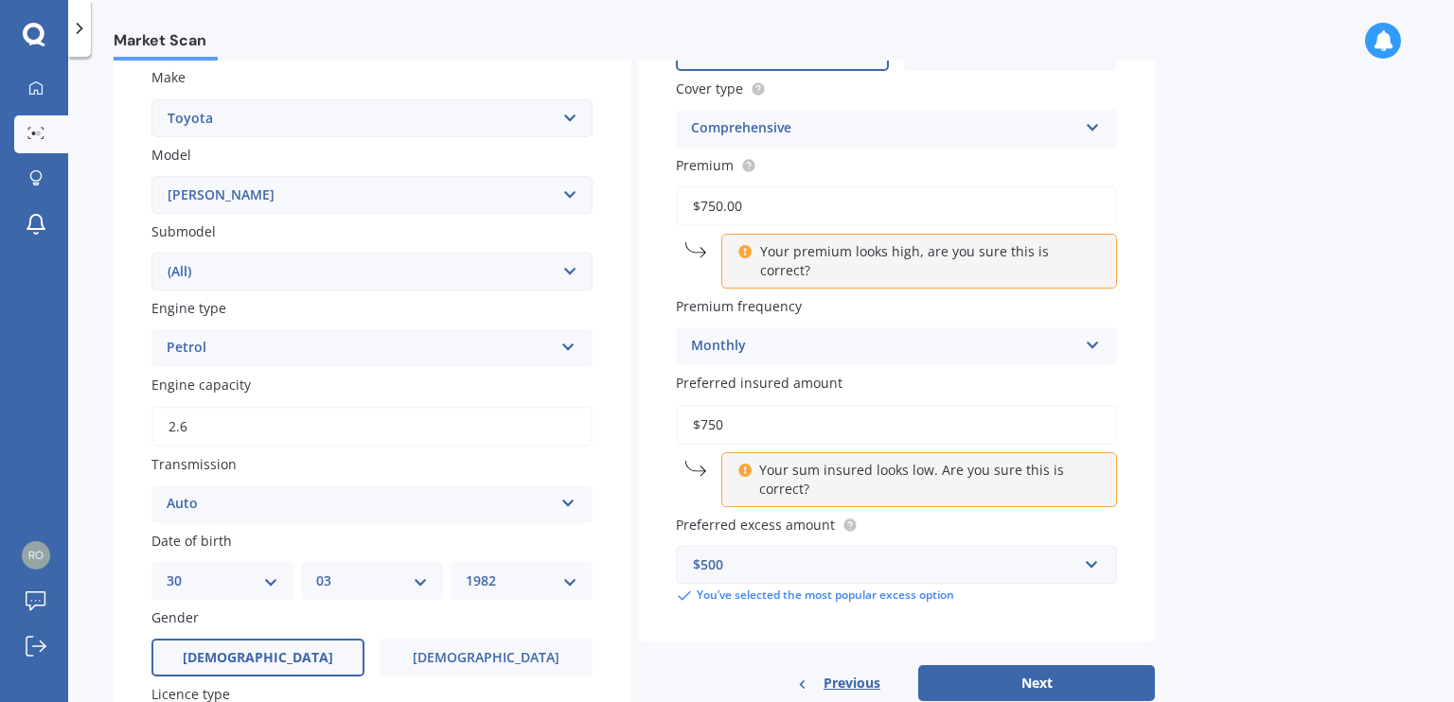
click at [1197, 445] on div "Market Scan Vehicle Market Scan 70 % We just need a few more details to provide…" at bounding box center [761, 384] width 1386 height 646
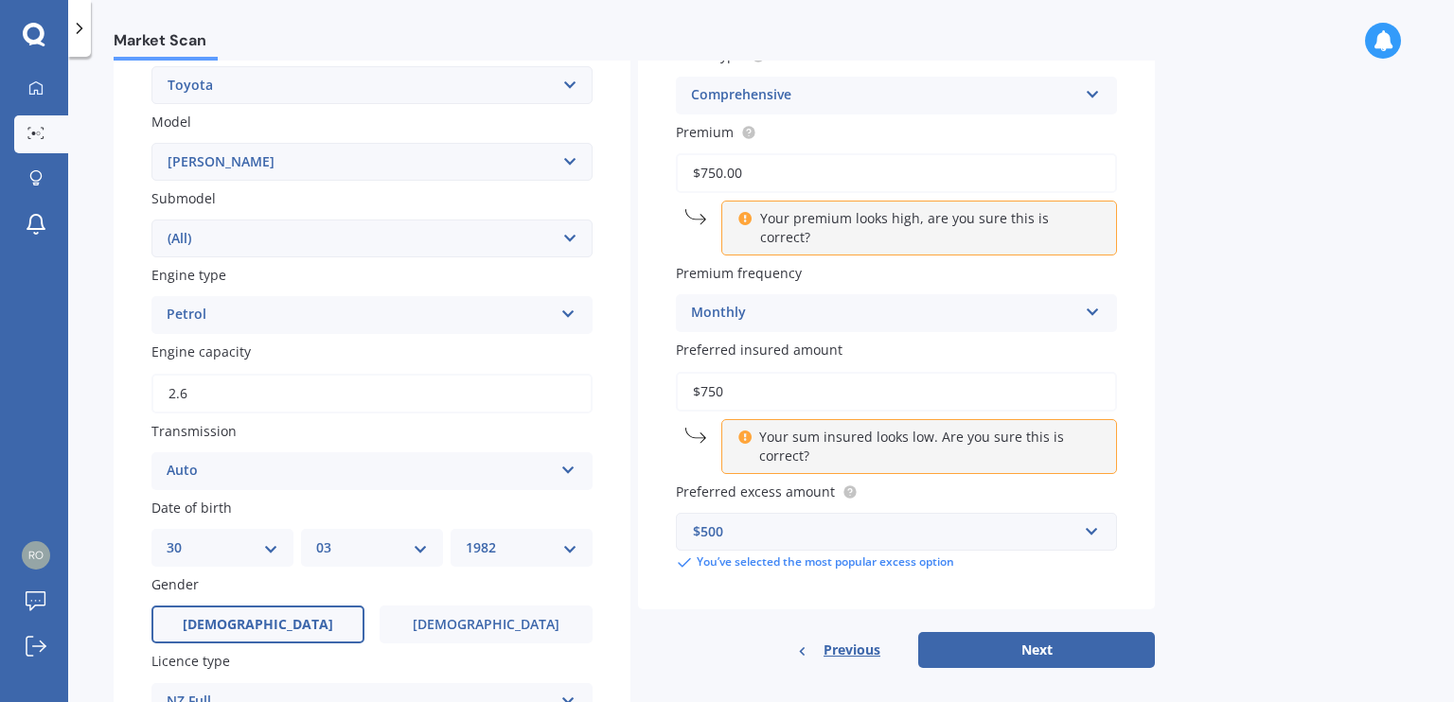
scroll to position [386, 0]
drag, startPoint x: 769, startPoint y: 188, endPoint x: 600, endPoint y: 184, distance: 168.6
click at [600, 184] on div "Details Plate number Search I don’t have a number plate Year [DATE] Make Select…" at bounding box center [634, 441] width 1041 height 1351
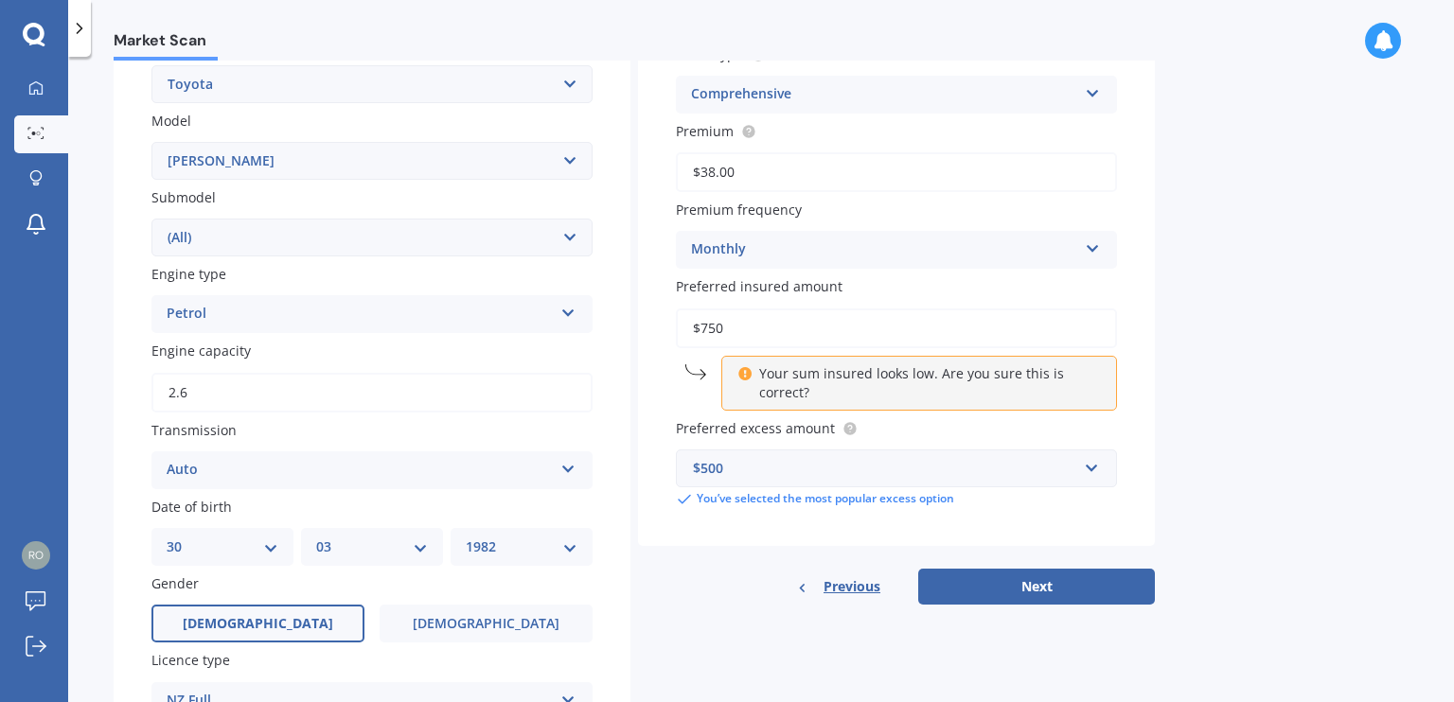
type input "$38.00"
click at [1306, 322] on div "Market Scan Vehicle Market Scan 70 % We just need a few more details to provide…" at bounding box center [761, 384] width 1386 height 646
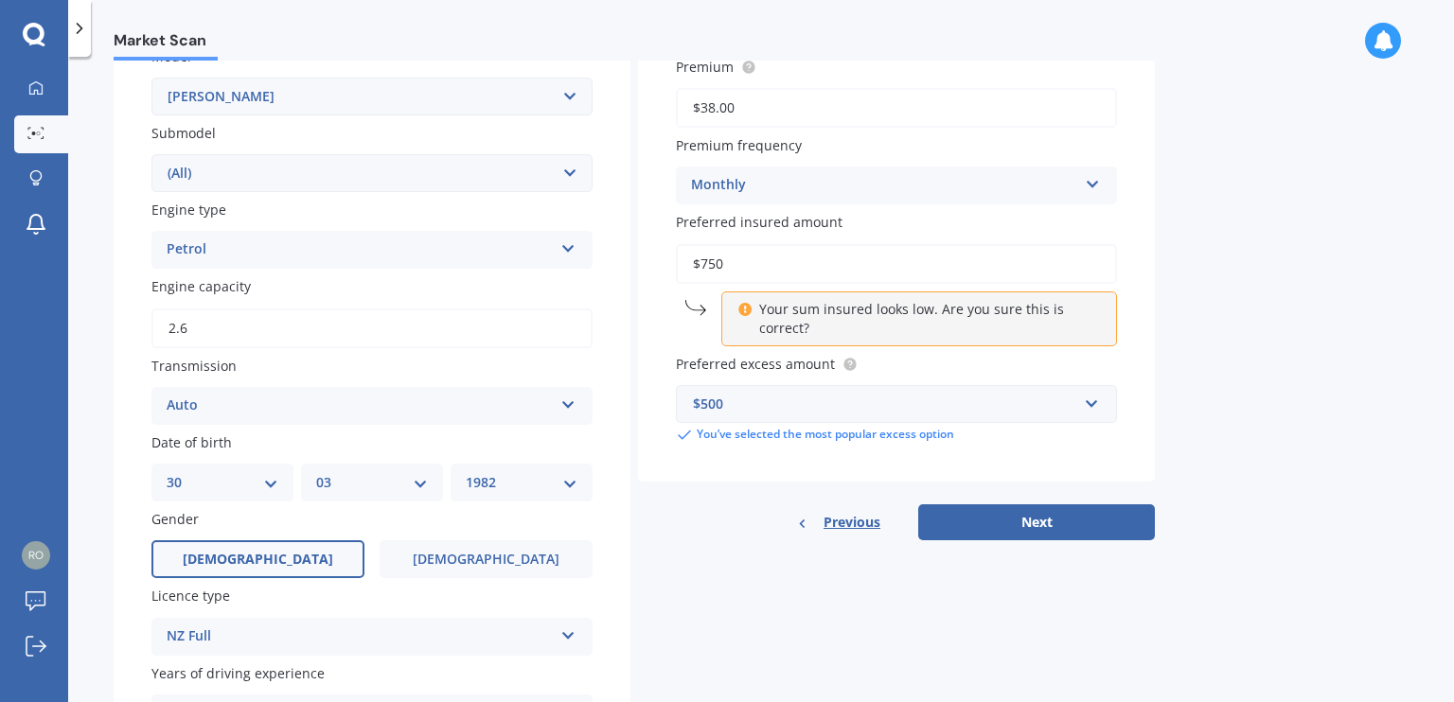
scroll to position [462, 0]
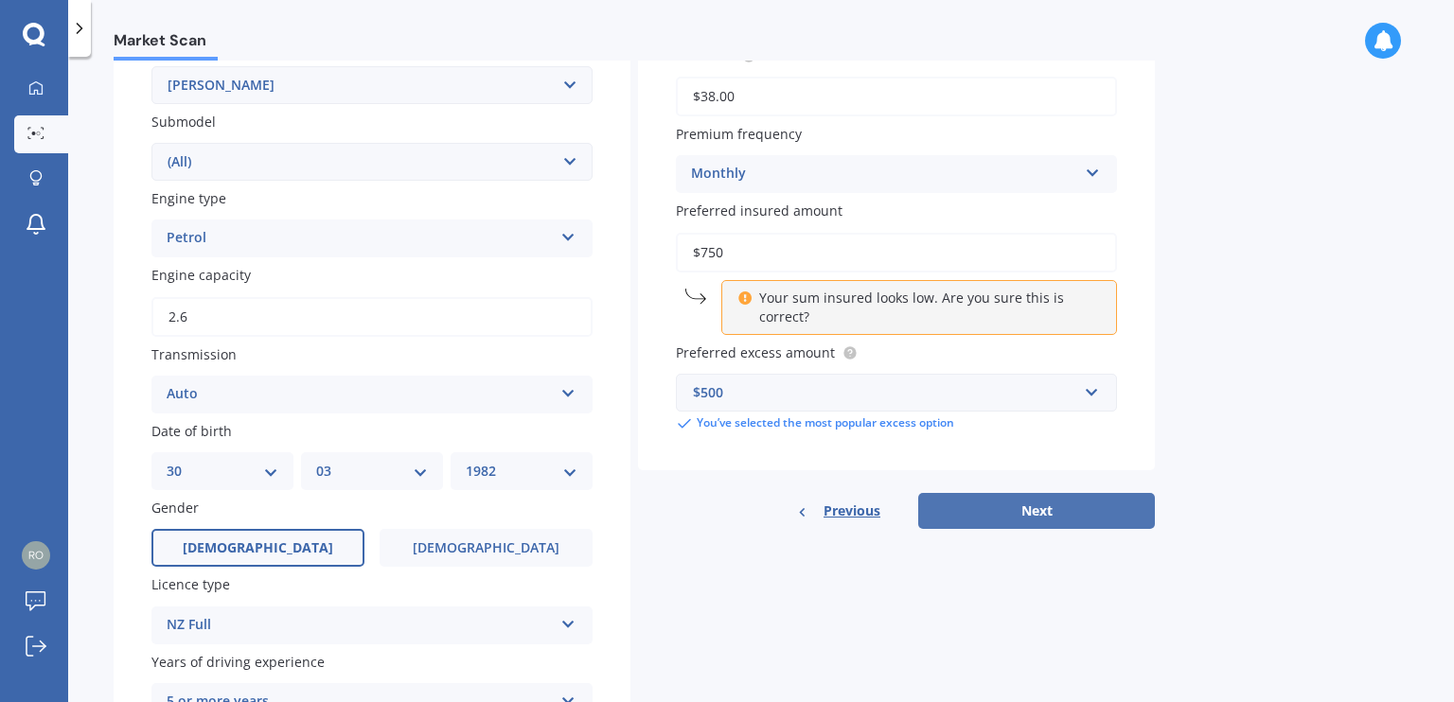
click at [1042, 499] on button "Next" at bounding box center [1036, 511] width 237 height 36
select select "30"
select select "03"
select select "1982"
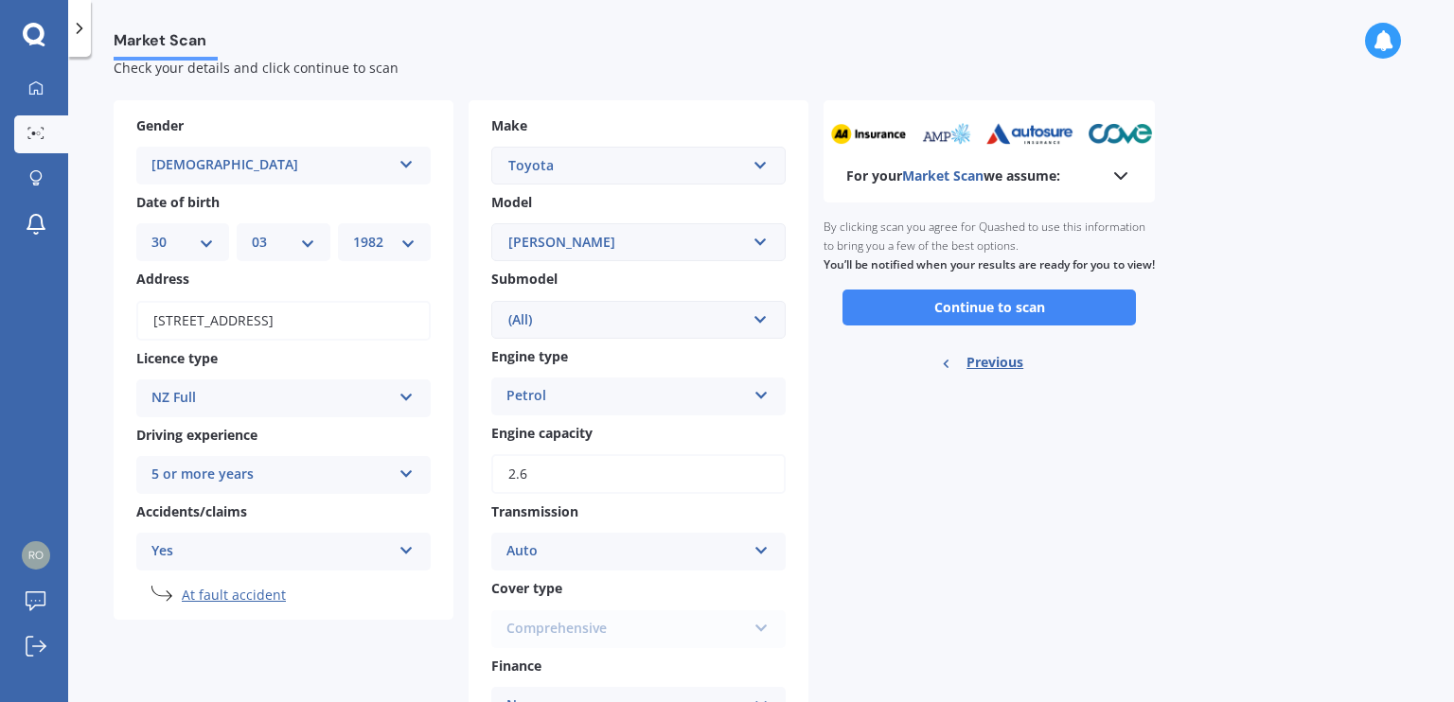
scroll to position [0, 0]
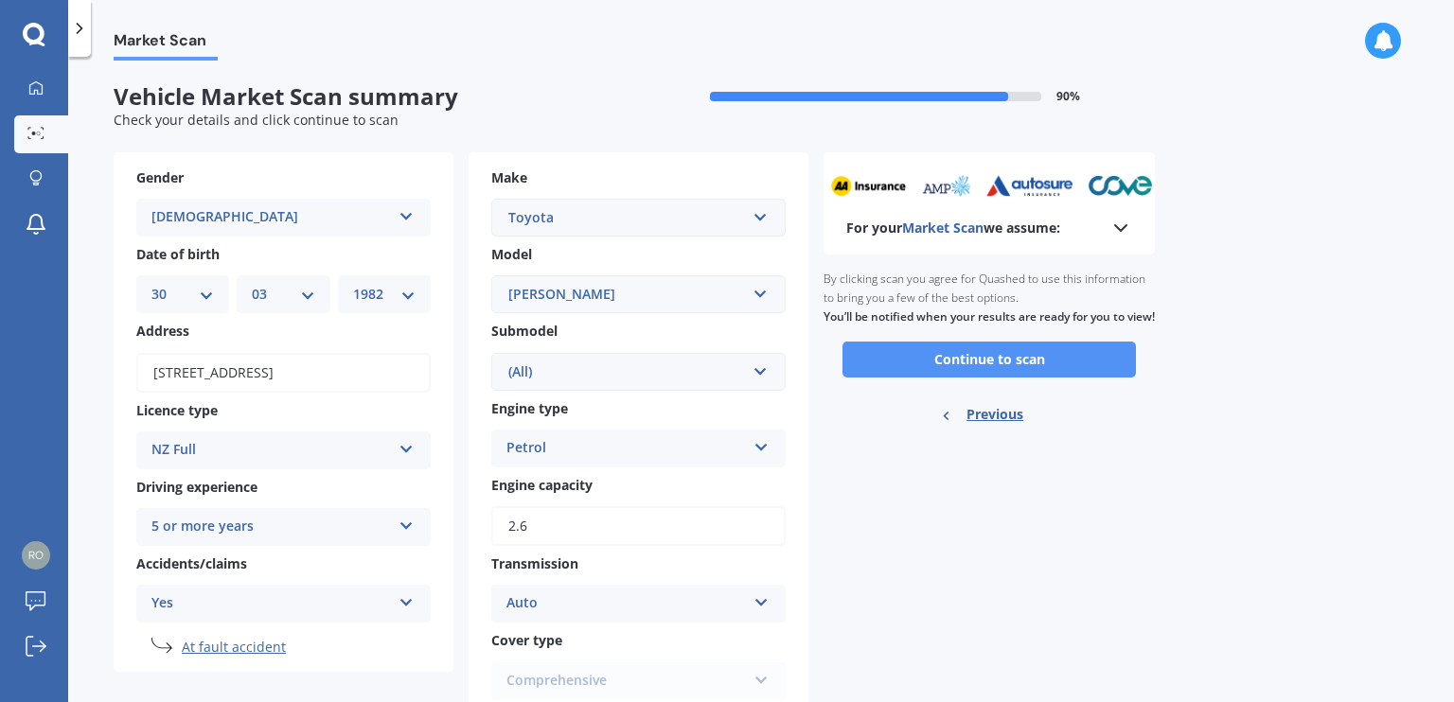
click at [985, 373] on button "Continue to scan" at bounding box center [989, 360] width 293 height 36
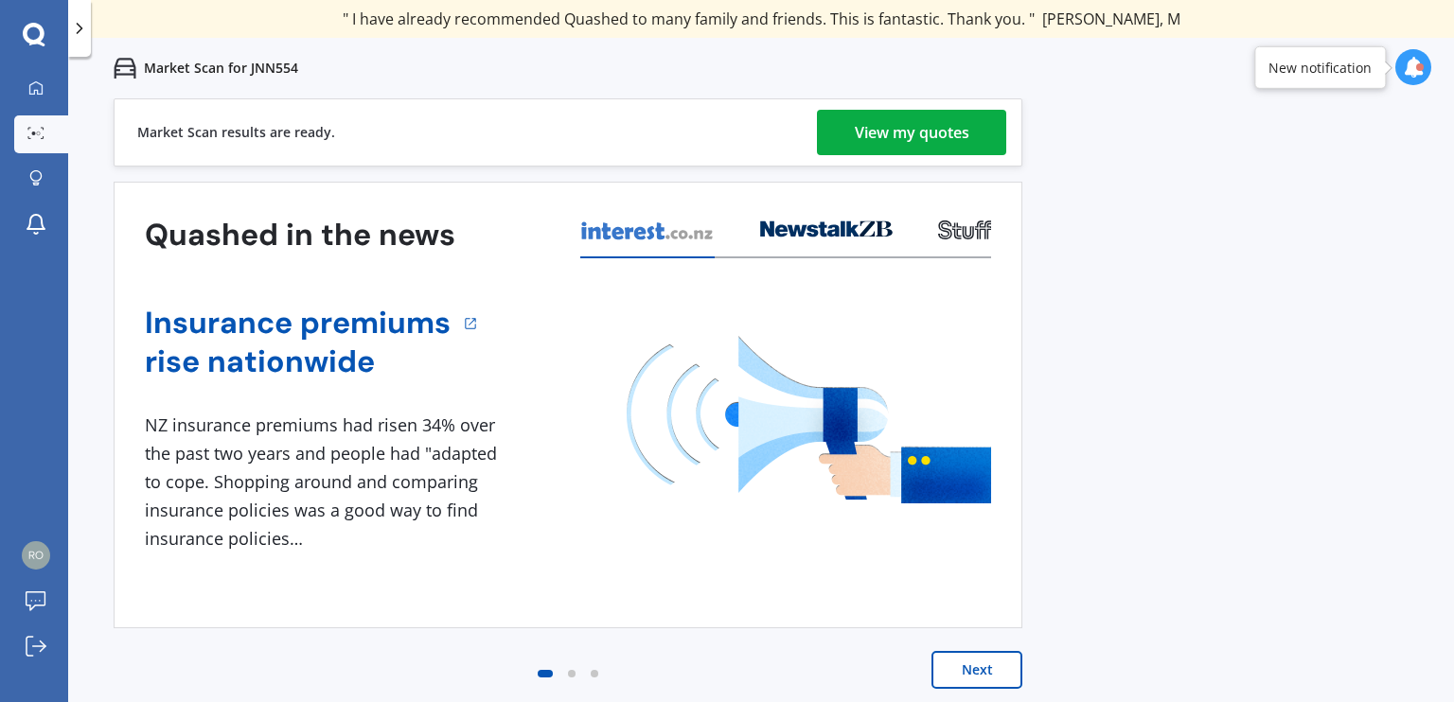
click at [927, 117] on div "View my quotes" at bounding box center [912, 132] width 115 height 45
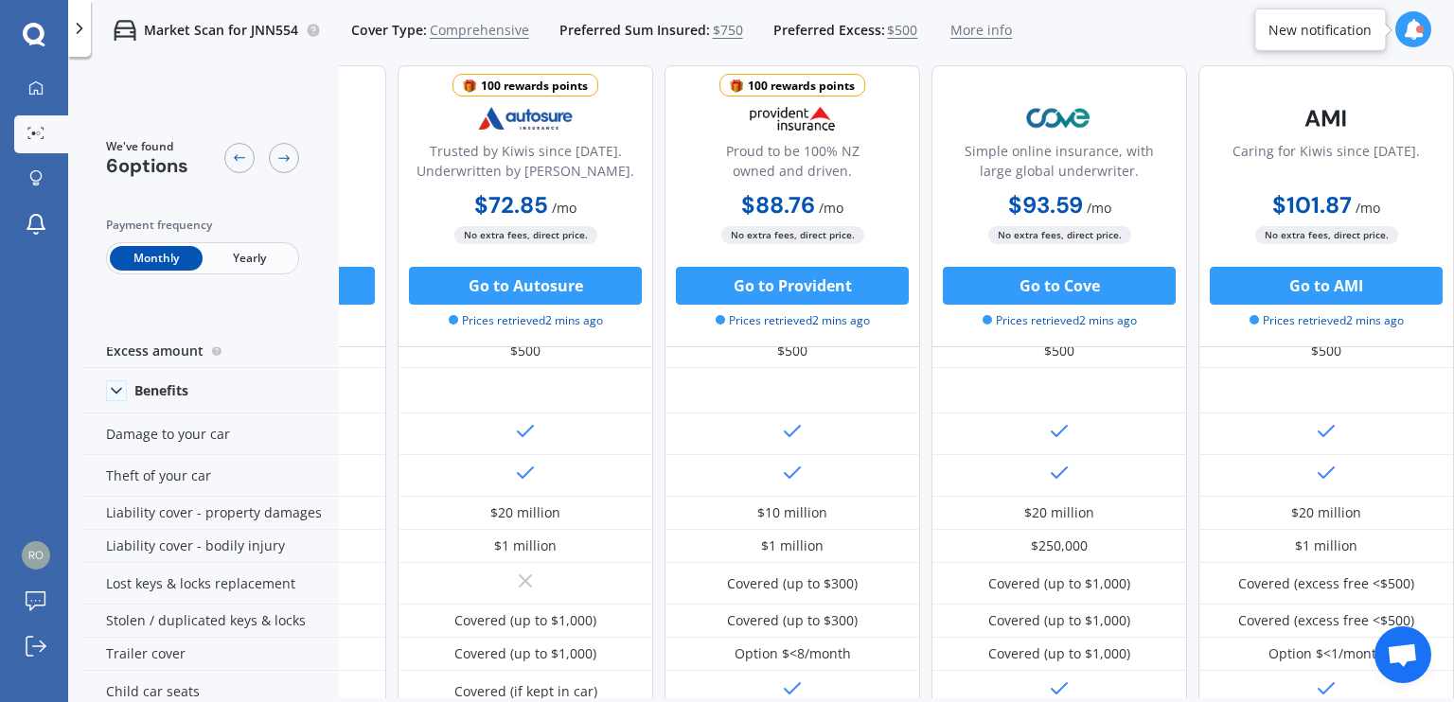
scroll to position [61, 0]
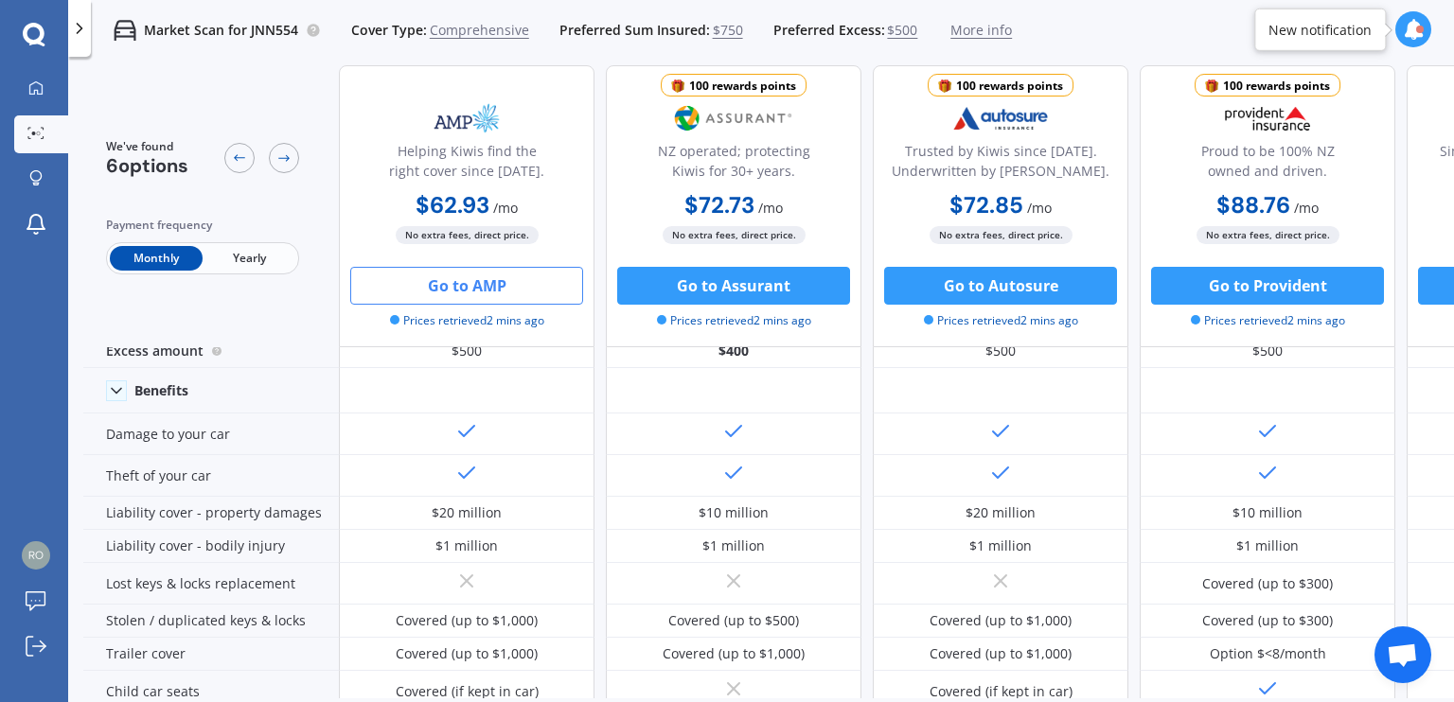
click at [447, 287] on button "Go to AMP" at bounding box center [466, 286] width 233 height 38
